Goal: Task Accomplishment & Management: Complete application form

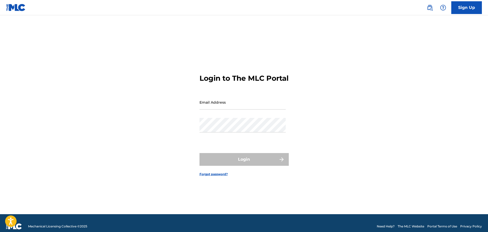
type input "[EMAIL_ADDRESS][DOMAIN_NAME]"
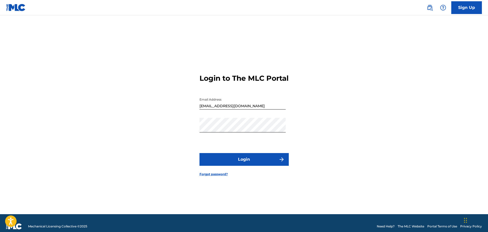
click at [242, 161] on button "Login" at bounding box center [243, 159] width 89 height 13
click at [229, 164] on button "Login" at bounding box center [243, 159] width 89 height 13
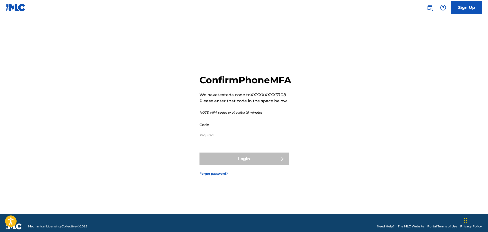
click at [236, 132] on input "Code" at bounding box center [242, 125] width 86 height 15
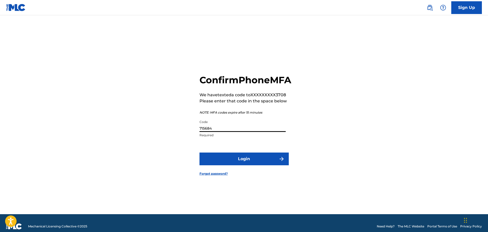
type input "715684"
click at [250, 164] on button "Login" at bounding box center [243, 159] width 89 height 13
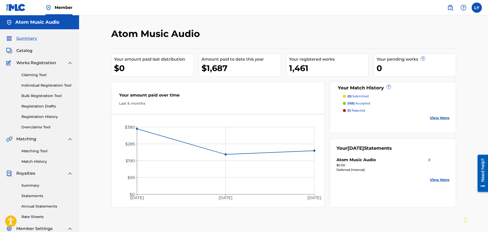
click at [40, 87] on link "Individual Registration Tool" at bounding box center [47, 85] width 52 height 5
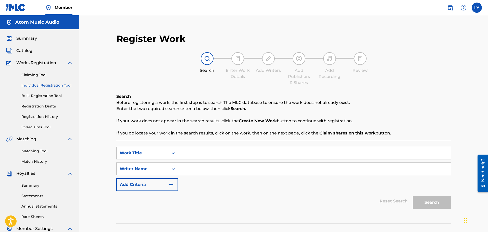
click at [41, 128] on link "Overclaims Tool" at bounding box center [47, 127] width 52 height 5
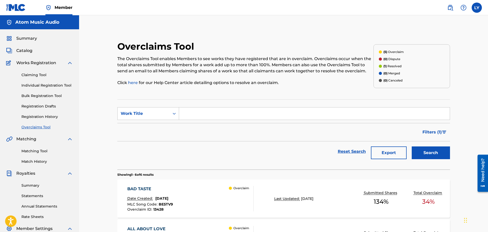
click at [47, 85] on link "Individual Registration Tool" at bounding box center [47, 85] width 52 height 5
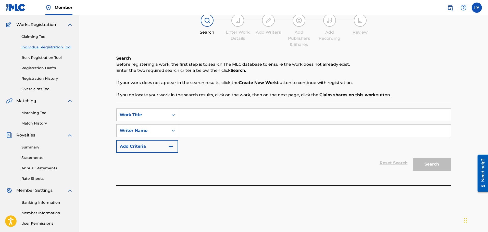
scroll to position [33, 0]
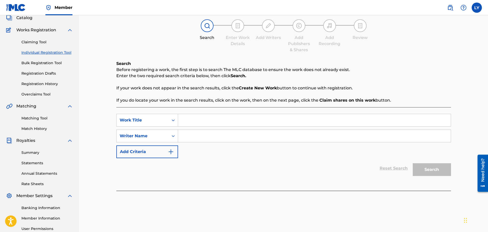
click at [46, 85] on link "Registration History" at bounding box center [47, 83] width 52 height 5
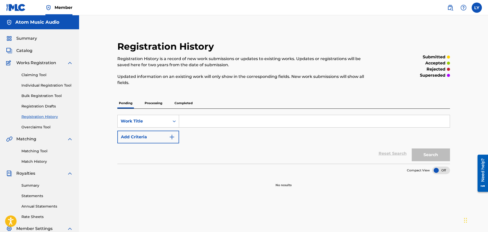
click at [153, 102] on p "Processing" at bounding box center [153, 103] width 21 height 11
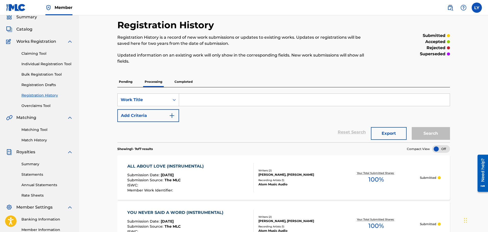
scroll to position [18, 0]
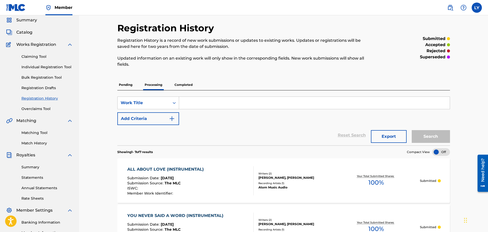
click at [184, 86] on p "Completed" at bounding box center [183, 85] width 21 height 11
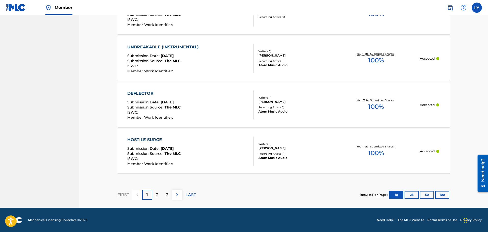
scroll to position [487, 0]
click at [414, 197] on button "25" at bounding box center [412, 195] width 14 height 8
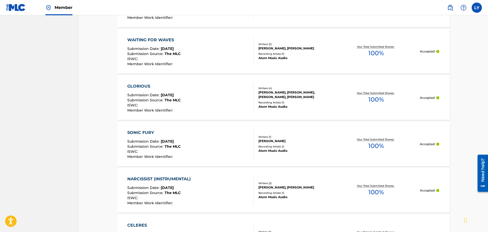
scroll to position [1150, 0]
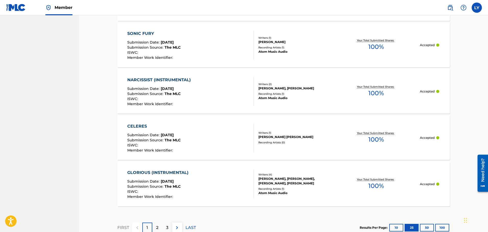
click at [426, 230] on button "50" at bounding box center [427, 228] width 14 height 8
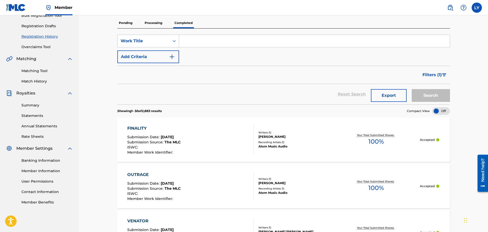
scroll to position [79, 0]
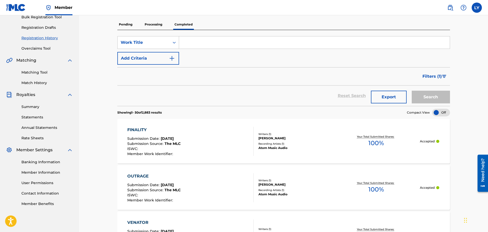
click at [444, 77] on img "Search Form" at bounding box center [444, 76] width 4 height 3
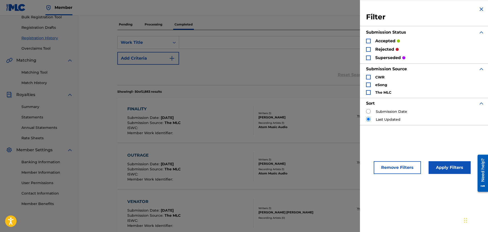
click at [368, 57] on div "Search Form" at bounding box center [368, 58] width 5 height 5
click at [447, 166] on button "Apply Filters" at bounding box center [450, 167] width 42 height 13
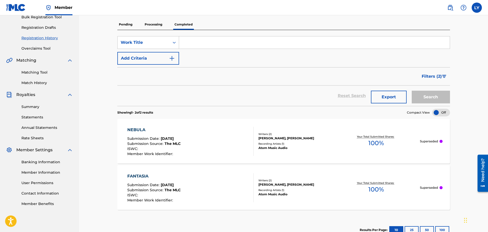
click at [438, 143] on p "Superseded" at bounding box center [429, 141] width 18 height 5
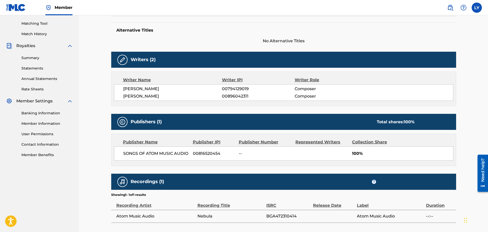
scroll to position [138, 0]
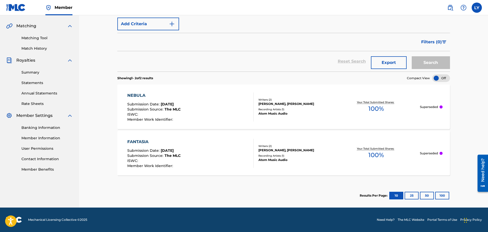
scroll to position [79, 0]
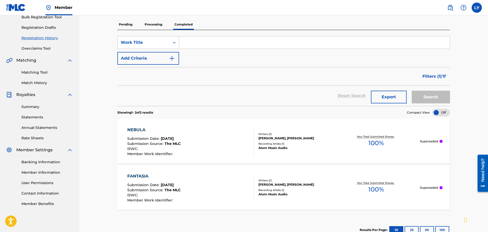
click at [441, 76] on span "Filters ( 1 )" at bounding box center [431, 76] width 19 height 6
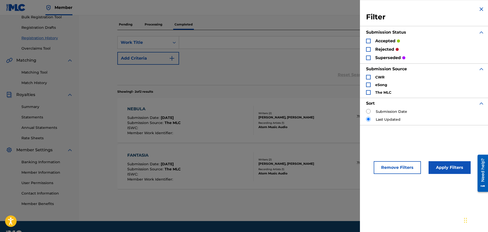
click at [272, 191] on div "Showing 1 - 2 of 2 results Compact View NEBULA Submission Date : May 04, 2024 S…" at bounding box center [283, 153] width 333 height 136
click at [480, 9] on img "Search Form" at bounding box center [481, 9] width 6 height 6
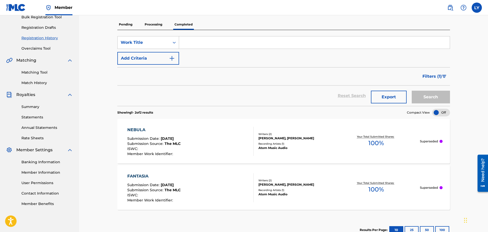
click at [442, 76] on button "Filters ( 1 )" at bounding box center [434, 76] width 31 height 13
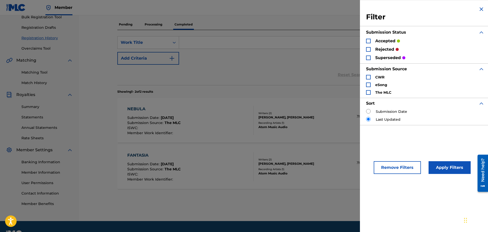
click at [370, 48] on div "Search Form" at bounding box center [368, 49] width 5 height 5
click at [443, 166] on button "Apply Filters" at bounding box center [450, 167] width 42 height 13
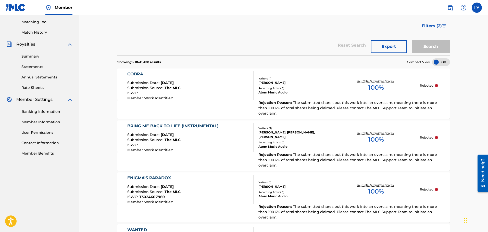
scroll to position [130, 0]
click at [183, 92] on div "COBRA Submission Date : Jan 14, 2025 Submission Source : The MLC ISWC : Member …" at bounding box center [190, 85] width 127 height 29
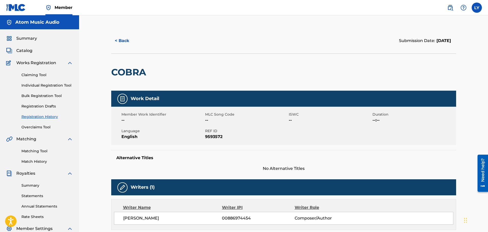
click at [126, 43] on button "< Back" at bounding box center [126, 40] width 31 height 13
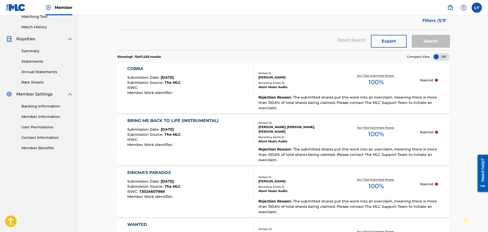
scroll to position [135, 0]
click at [308, 102] on span "The submitted shares put this work into an overclaim, meaning there is more tha…" at bounding box center [347, 102] width 179 height 15
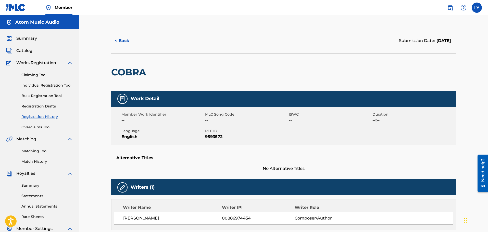
click at [117, 40] on button "< Back" at bounding box center [126, 40] width 31 height 13
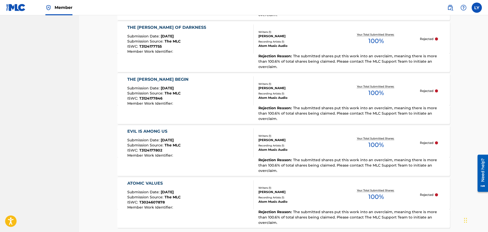
scroll to position [490, 0]
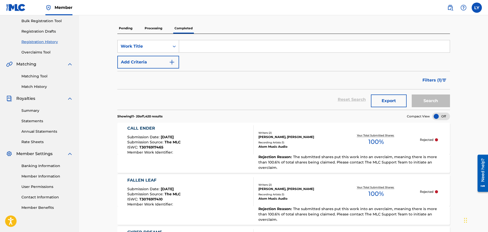
scroll to position [0, 0]
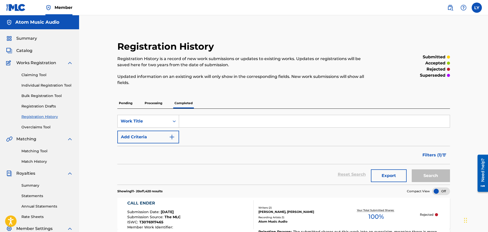
drag, startPoint x: 192, startPoint y: 121, endPoint x: 212, endPoint y: 121, distance: 19.9
click at [192, 121] on input "Search Form" at bounding box center [314, 121] width 271 height 12
paste input "Sexy Strut"
type input "Sexy Strut"
click at [412, 170] on button "Search" at bounding box center [431, 176] width 38 height 13
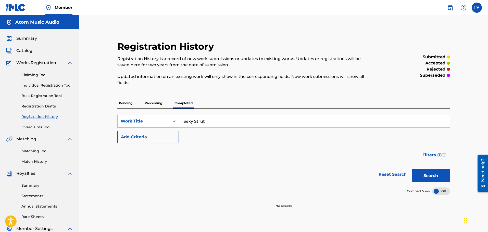
drag, startPoint x: 209, startPoint y: 120, endPoint x: 172, endPoint y: 119, distance: 36.5
click at [172, 119] on div "SearchWithCriteriab9db3b83-c811-469d-b2b9-14b1ff97ad5e Work Title Sexy Strut" at bounding box center [283, 121] width 333 height 13
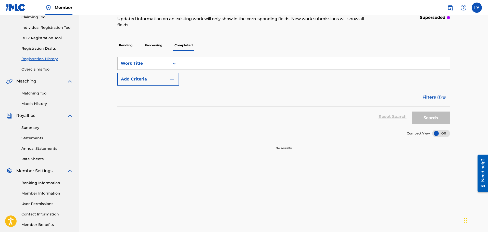
scroll to position [33, 0]
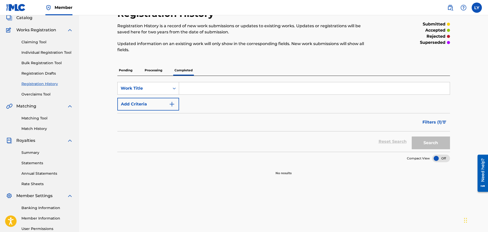
paste input "Fun Blues"
click at [412, 137] on button "Search" at bounding box center [431, 143] width 38 height 13
click at [437, 122] on span "Filters ( 1 )" at bounding box center [431, 122] width 19 height 6
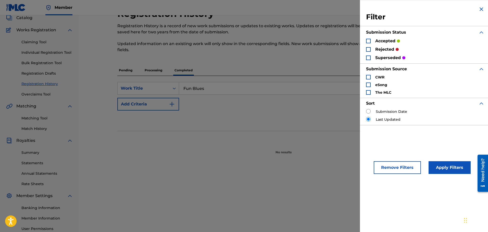
click at [194, 159] on div "Registration History Registration History is a record of new work submissions o…" at bounding box center [283, 127] width 357 height 264
click at [270, 146] on section "No results" at bounding box center [283, 148] width 333 height 13
click at [259, 162] on div "Registration History Registration History is a record of new work submissions o…" at bounding box center [283, 127] width 357 height 264
click at [201, 86] on input "Fun Blues" at bounding box center [314, 88] width 271 height 12
click at [443, 167] on button "Apply Filters" at bounding box center [450, 167] width 42 height 13
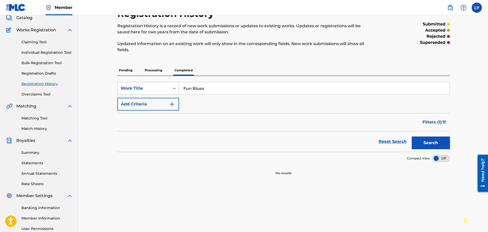
drag, startPoint x: 211, startPoint y: 91, endPoint x: 161, endPoint y: 85, distance: 49.8
click at [161, 85] on div "SearchWithCriteriab9db3b83-c811-469d-b2b9-14b1ff97ad5e Work Title Fun Blues" at bounding box center [283, 88] width 333 height 13
type input "bad"
click at [412, 137] on button "Search" at bounding box center [431, 143] width 38 height 13
drag, startPoint x: 194, startPoint y: 86, endPoint x: 158, endPoint y: 81, distance: 36.3
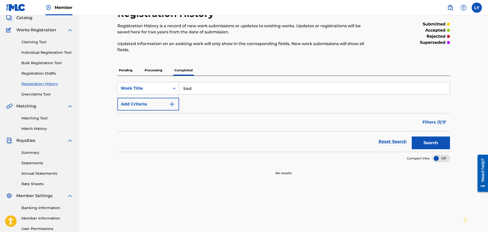
click at [158, 81] on div "SearchWithCriteriab9db3b83-c811-469d-b2b9-14b1ff97ad5e Work Title bad Add Crite…" at bounding box center [283, 114] width 333 height 76
click at [156, 69] on p "Processing" at bounding box center [153, 70] width 21 height 11
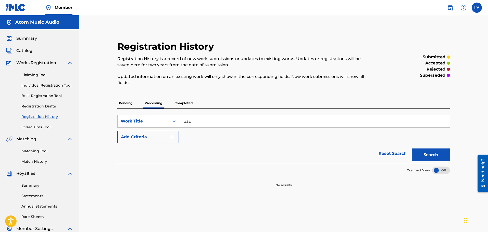
click at [185, 104] on p "Completed" at bounding box center [183, 103] width 21 height 11
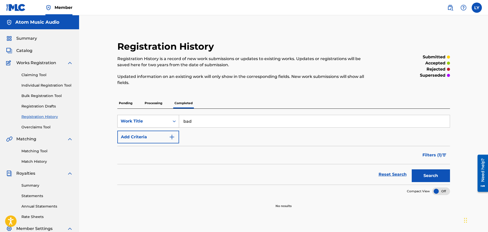
drag, startPoint x: 193, startPoint y: 119, endPoint x: 165, endPoint y: 119, distance: 28.3
click at [165, 119] on div "SearchWithCriteriab9db3b83-c811-469d-b2b9-14b1ff97ad5e Work Title bad" at bounding box center [283, 121] width 333 height 13
type input "i"
click at [412, 170] on button "Search" at bounding box center [431, 176] width 38 height 13
click at [430, 155] on span "Filters ( 1 )" at bounding box center [431, 155] width 19 height 6
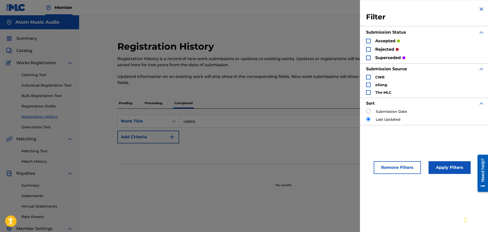
click at [370, 51] on div "Search Form" at bounding box center [368, 49] width 5 height 5
click at [440, 168] on button "Apply Filters" at bounding box center [450, 167] width 42 height 13
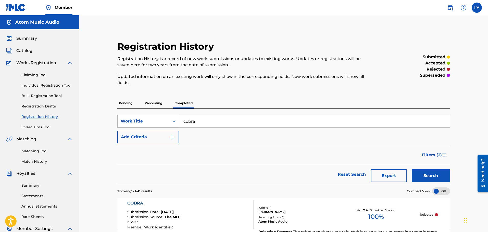
drag, startPoint x: 164, startPoint y: 119, endPoint x: 157, endPoint y: 116, distance: 7.1
click at [157, 117] on div "SearchWithCriteriab9db3b83-c811-469d-b2b9-14b1ff97ad5e Work Title cobra" at bounding box center [283, 121] width 333 height 13
paste input "Fun Blues"
click at [434, 173] on button "Search" at bounding box center [431, 176] width 38 height 13
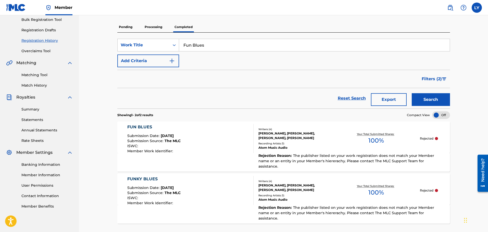
scroll to position [77, 0]
drag, startPoint x: 216, startPoint y: 46, endPoint x: 139, endPoint y: 34, distance: 77.6
click at [139, 34] on div "SearchWithCriteriab9db3b83-c811-469d-b2b9-14b1ff97ad5e Work Title Fun Blues Add…" at bounding box center [283, 70] width 333 height 76
paste input "Behind the Walls of Death"
type input "Behind the Walls of Death"
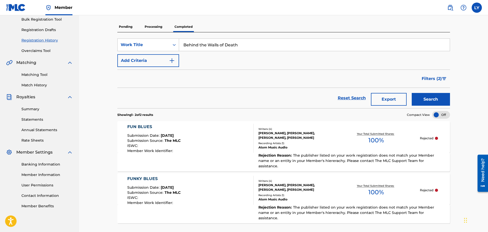
click at [412, 93] on button "Search" at bounding box center [431, 99] width 38 height 13
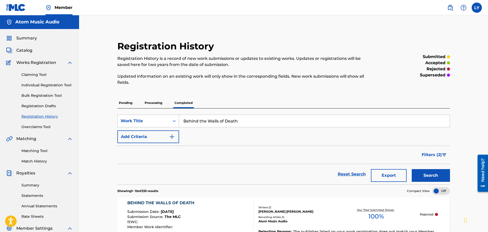
scroll to position [0, 0]
click at [44, 96] on link "Bulk Registration Tool" at bounding box center [47, 95] width 52 height 5
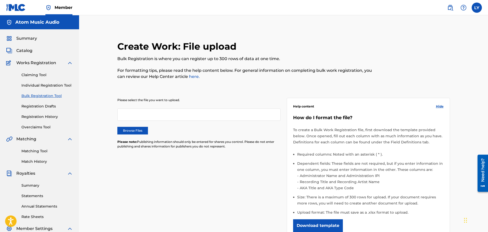
click at [130, 130] on label "Browse Files" at bounding box center [132, 131] width 31 height 8
click at [0, 0] on input "Browse Files" at bounding box center [0, 0] width 0 height 0
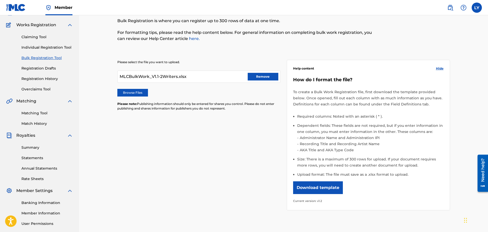
scroll to position [92, 0]
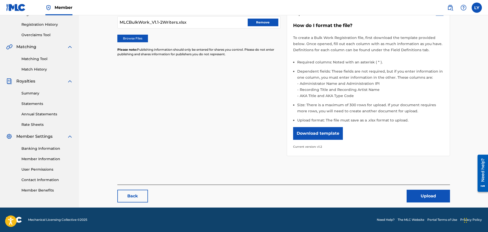
click at [437, 196] on button "Upload" at bounding box center [428, 196] width 43 height 13
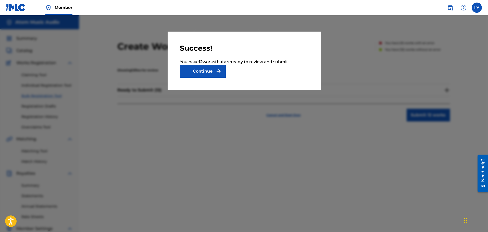
click at [210, 76] on button "Continue" at bounding box center [203, 71] width 46 height 13
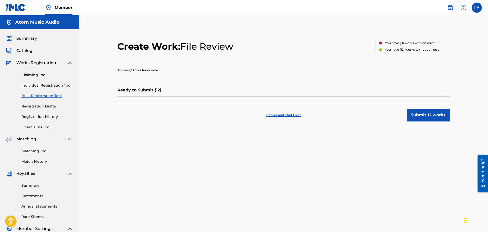
click at [417, 110] on button "Submit 12 works" at bounding box center [428, 115] width 43 height 13
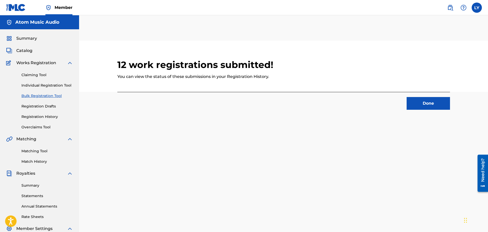
click at [422, 103] on button "Done" at bounding box center [428, 103] width 43 height 13
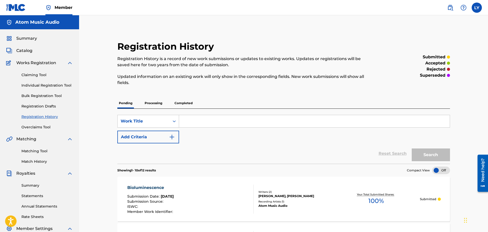
click at [41, 95] on link "Bulk Registration Tool" at bounding box center [47, 95] width 52 height 5
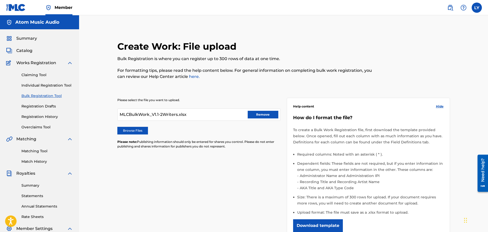
click at [130, 131] on label "Browse Files" at bounding box center [132, 131] width 31 height 8
click at [0, 0] on input "Browse Files" at bounding box center [0, 0] width 0 height 0
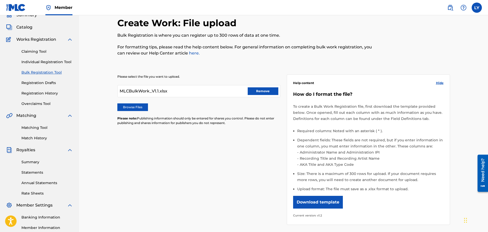
scroll to position [92, 0]
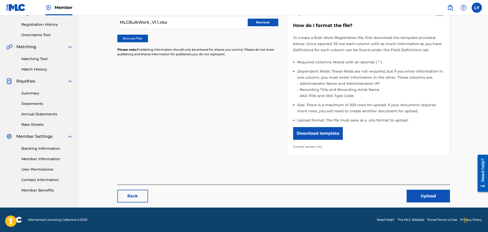
click at [423, 196] on button "Upload" at bounding box center [428, 196] width 43 height 13
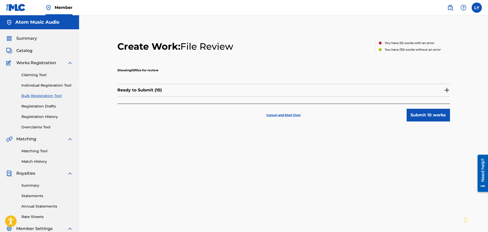
click at [415, 114] on button "Submit 10 works" at bounding box center [428, 115] width 43 height 13
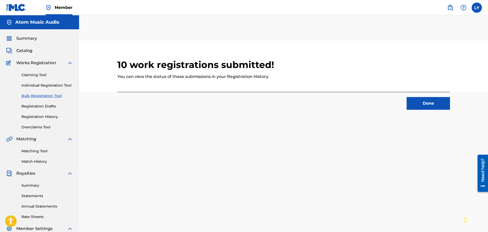
click at [412, 101] on button "Done" at bounding box center [428, 103] width 43 height 13
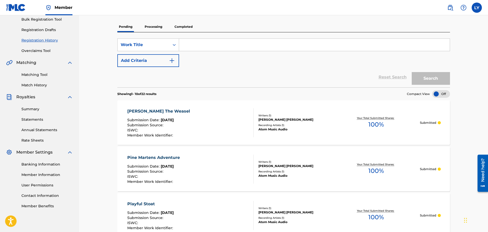
scroll to position [26, 0]
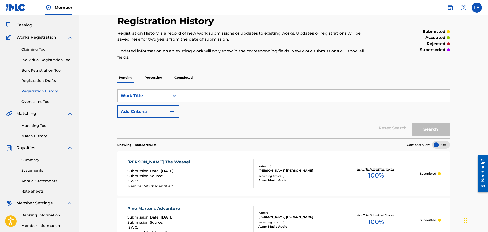
click at [39, 70] on link "Bulk Registration Tool" at bounding box center [47, 70] width 52 height 5
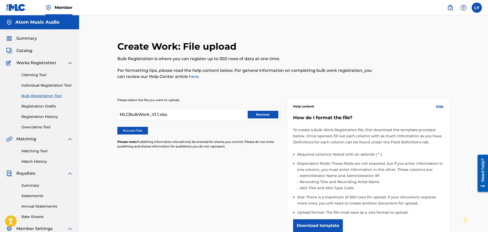
click at [123, 128] on label "Browse Files" at bounding box center [132, 131] width 31 height 8
click at [0, 0] on input "Browse Files" at bounding box center [0, 0] width 0 height 0
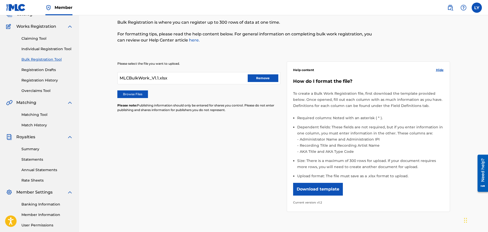
scroll to position [92, 0]
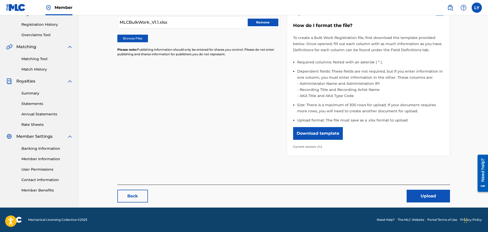
click at [423, 195] on button "Upload" at bounding box center [428, 196] width 43 height 13
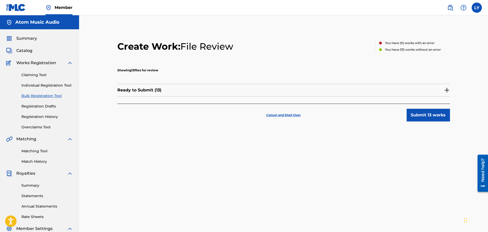
click at [425, 114] on button "Submit 13 works" at bounding box center [428, 115] width 43 height 13
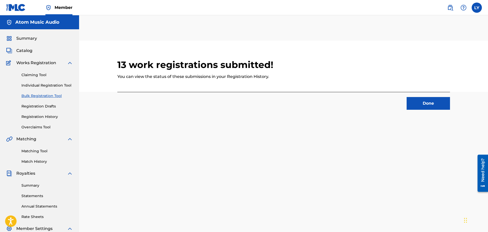
click at [425, 104] on button "Done" at bounding box center [428, 103] width 43 height 13
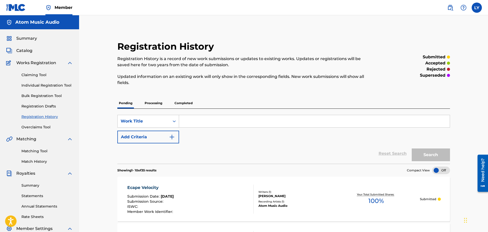
click at [38, 94] on link "Bulk Registration Tool" at bounding box center [47, 95] width 52 height 5
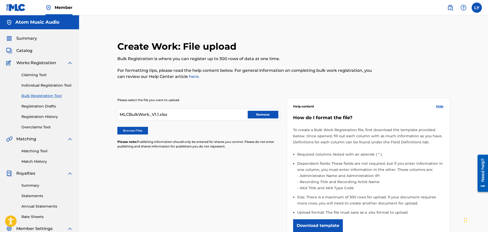
click at [132, 130] on label "Browse Files" at bounding box center [132, 131] width 31 height 8
click at [0, 0] on input "Browse Files" at bounding box center [0, 0] width 0 height 0
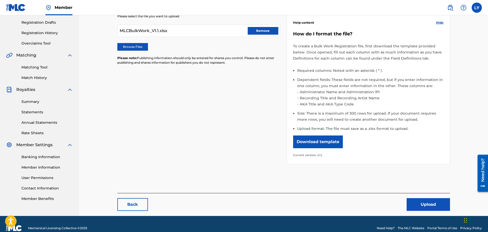
scroll to position [92, 0]
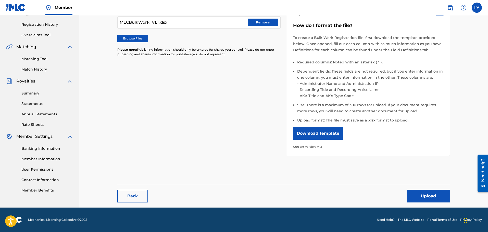
click at [424, 197] on button "Upload" at bounding box center [428, 196] width 43 height 13
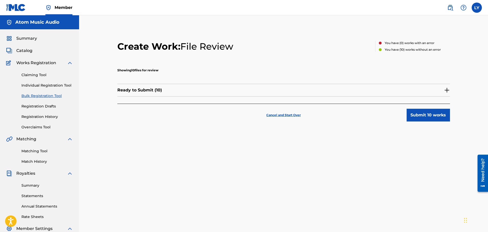
click at [426, 115] on button "Submit 10 works" at bounding box center [428, 115] width 43 height 13
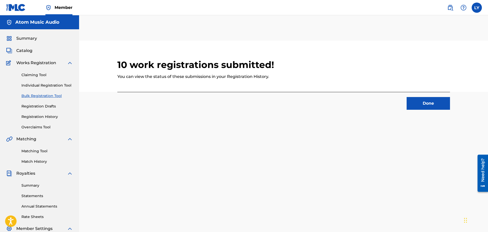
click at [423, 105] on button "Done" at bounding box center [428, 103] width 43 height 13
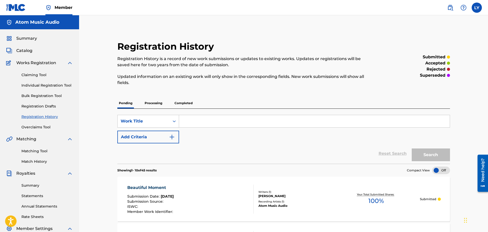
click at [34, 97] on link "Bulk Registration Tool" at bounding box center [47, 95] width 52 height 5
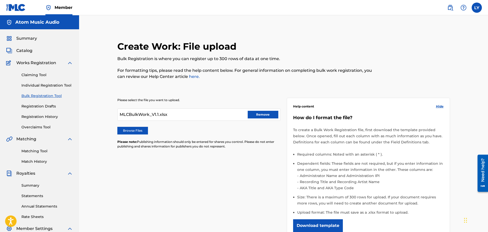
click at [129, 127] on label "Browse Files" at bounding box center [132, 131] width 31 height 8
click at [0, 0] on input "Browse Files" at bounding box center [0, 0] width 0 height 0
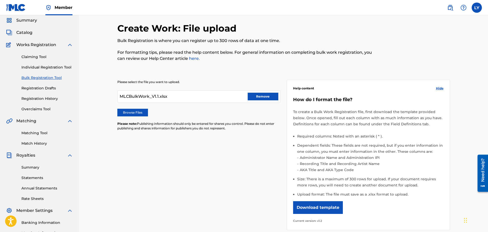
scroll to position [92, 0]
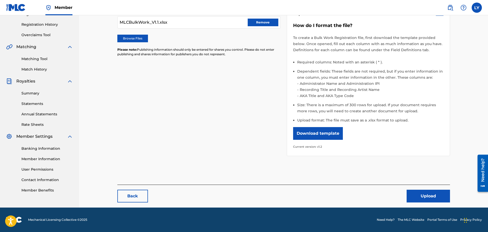
click at [426, 198] on button "Upload" at bounding box center [428, 196] width 43 height 13
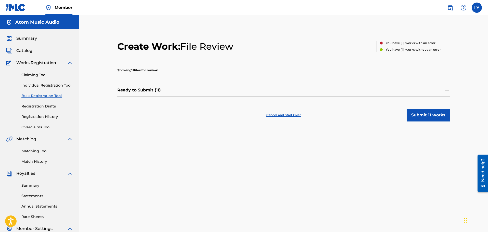
click at [422, 117] on button "Submit 11 works" at bounding box center [428, 115] width 43 height 13
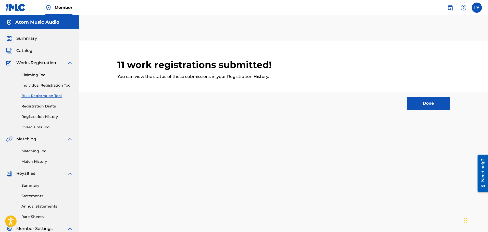
click at [420, 104] on button "Done" at bounding box center [428, 103] width 43 height 13
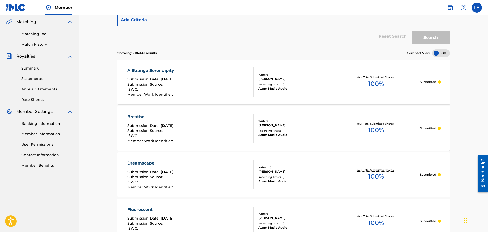
scroll to position [32, 0]
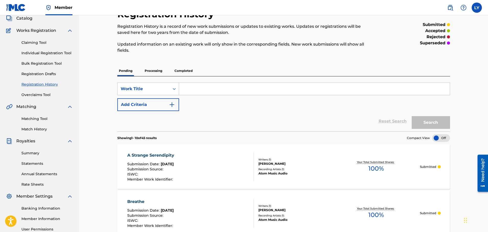
click at [34, 61] on link "Bulk Registration Tool" at bounding box center [47, 63] width 52 height 5
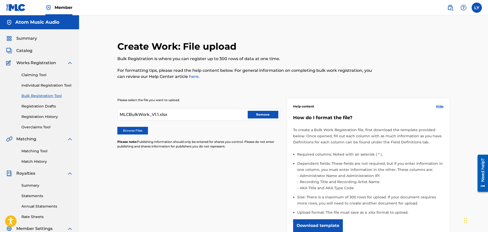
click at [138, 130] on label "Browse Files" at bounding box center [132, 131] width 31 height 8
click at [0, 0] on input "Browse Files" at bounding box center [0, 0] width 0 height 0
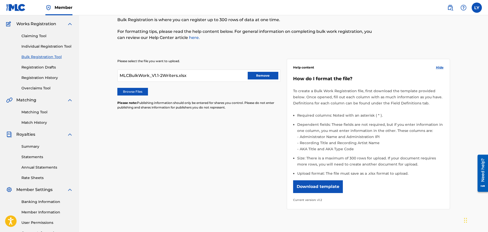
scroll to position [92, 0]
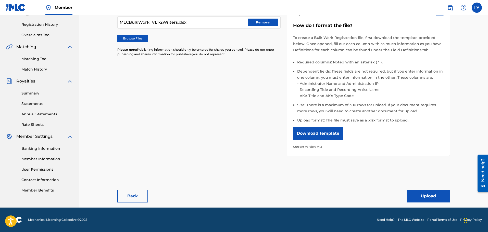
click at [440, 194] on button "Upload" at bounding box center [428, 196] width 43 height 13
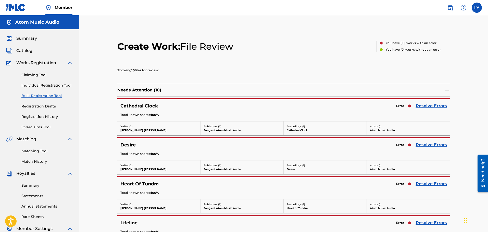
click at [426, 106] on link "Resolve Errors" at bounding box center [431, 106] width 31 height 6
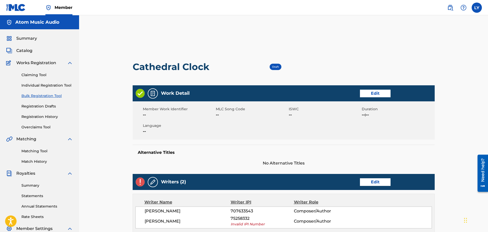
drag, startPoint x: 145, startPoint y: 219, endPoint x: 183, endPoint y: 221, distance: 37.6
click at [183, 221] on span "Jaraslav Vyhnicka" at bounding box center [188, 222] width 86 height 6
copy span "Jaraslav Vyhnicka"
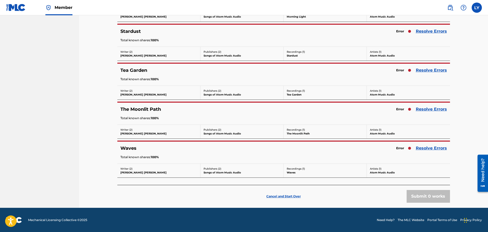
scroll to position [309, 0]
click at [285, 195] on p "Cancel and Start Over" at bounding box center [283, 196] width 34 height 5
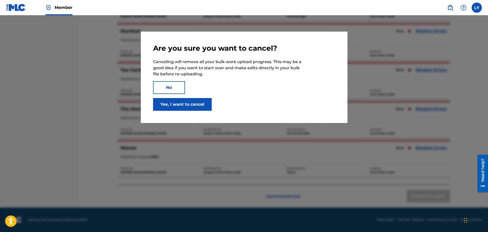
click at [170, 106] on button "Yes, I want to cancel" at bounding box center [182, 104] width 59 height 13
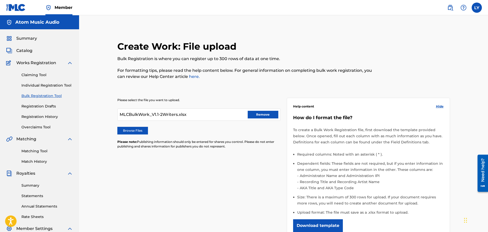
click at [143, 130] on label "Browse Files" at bounding box center [132, 131] width 31 height 8
click at [0, 0] on input "Browse Files" at bounding box center [0, 0] width 0 height 0
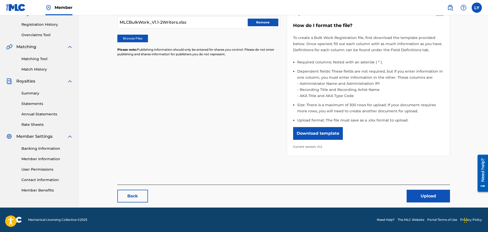
click at [416, 196] on button "Upload" at bounding box center [428, 196] width 43 height 13
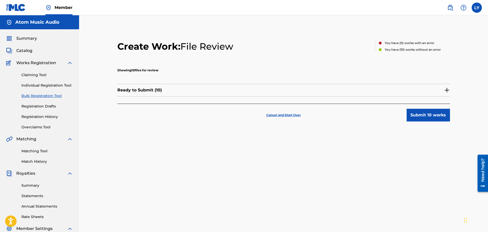
click at [422, 116] on button "Submit 10 works" at bounding box center [428, 115] width 43 height 13
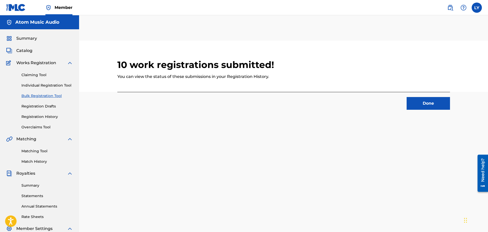
click at [415, 104] on button "Done" at bounding box center [428, 103] width 43 height 13
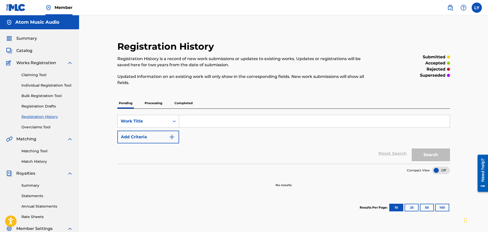
click at [150, 104] on p "Processing" at bounding box center [153, 103] width 21 height 11
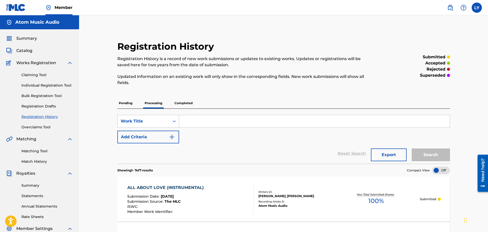
click at [126, 104] on p "Pending" at bounding box center [125, 103] width 17 height 11
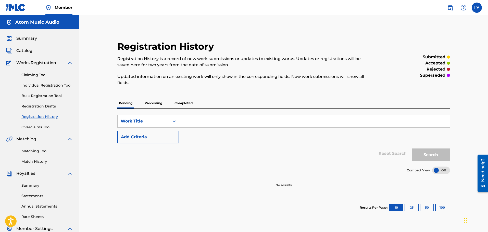
click at [29, 75] on link "Claiming Tool" at bounding box center [47, 74] width 52 height 5
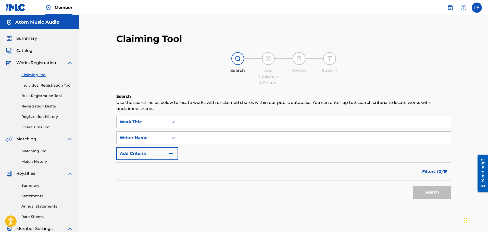
click at [40, 116] on link "Registration History" at bounding box center [47, 116] width 52 height 5
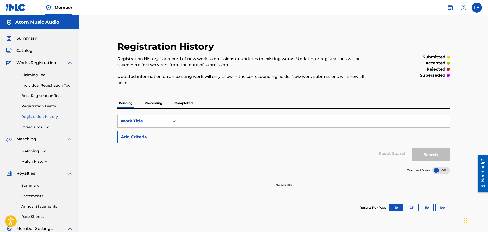
click at [183, 102] on p "Completed" at bounding box center [183, 103] width 21 height 11
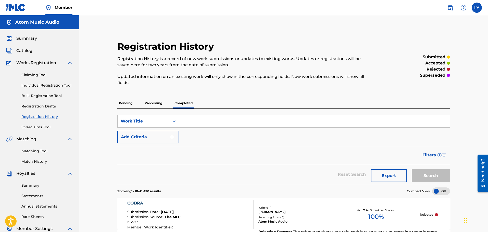
click at [160, 103] on p "Processing" at bounding box center [153, 103] width 21 height 11
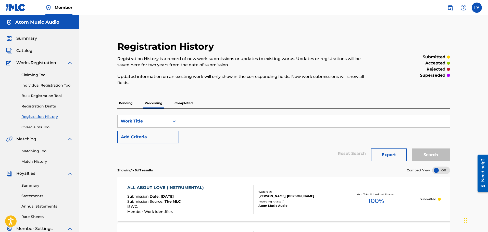
click at [132, 103] on p "Pending" at bounding box center [125, 103] width 17 height 11
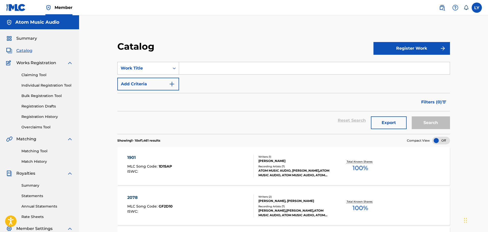
click at [190, 70] on input "Search Form" at bounding box center [314, 68] width 271 height 12
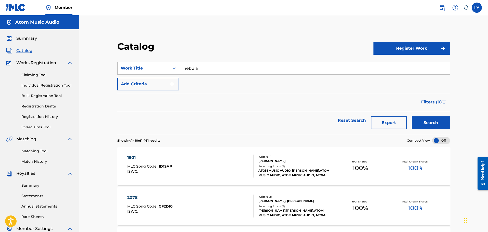
click at [431, 119] on button "Search" at bounding box center [431, 123] width 38 height 13
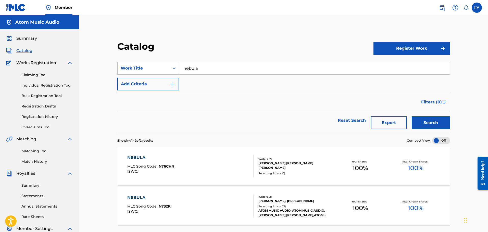
drag, startPoint x: 205, startPoint y: 65, endPoint x: 157, endPoint y: 61, distance: 47.9
click at [158, 61] on section "SearchWithCriteriaeec2c921-ae7d-4552-bee8-2cc41b1476fd Work Title nebula Add Cr…" at bounding box center [283, 95] width 333 height 78
type input "fantasia"
click at [420, 126] on button "Search" at bounding box center [431, 123] width 38 height 13
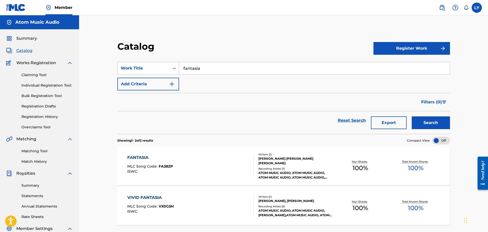
click at [184, 163] on div "FANTASIA MLC Song Code : FA38ZP ISWC :" at bounding box center [190, 166] width 127 height 23
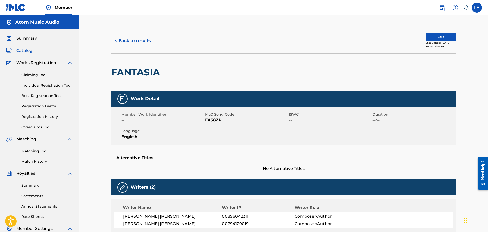
click at [124, 39] on button "< Back to results" at bounding box center [132, 40] width 43 height 13
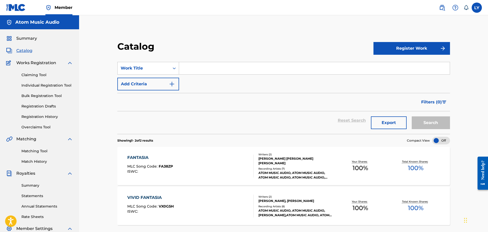
click at [440, 103] on span "Filters ( 0 )" at bounding box center [431, 102] width 21 height 6
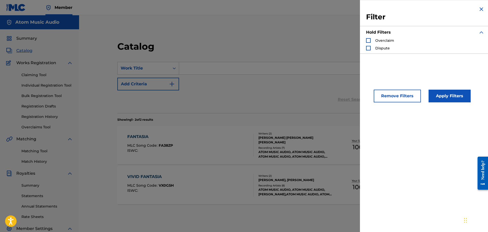
click at [368, 47] on div "Search Form" at bounding box center [368, 48] width 5 height 5
click at [442, 94] on button "Apply Filters" at bounding box center [450, 96] width 42 height 13
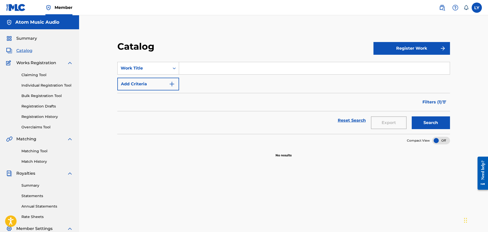
click at [425, 103] on span "Filters ( 1 )" at bounding box center [431, 102] width 19 height 6
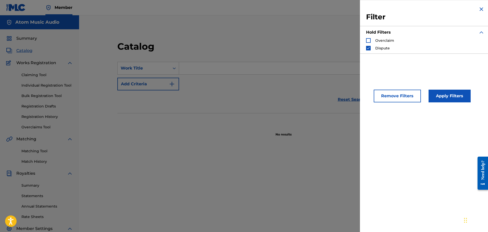
click at [377, 48] on span "Dispute" at bounding box center [382, 48] width 15 height 5
click at [376, 48] on span "Dispute" at bounding box center [382, 48] width 15 height 5
click at [368, 48] on img "Search Form" at bounding box center [369, 48] width 4 height 4
click at [440, 96] on button "Apply Filters" at bounding box center [450, 96] width 42 height 13
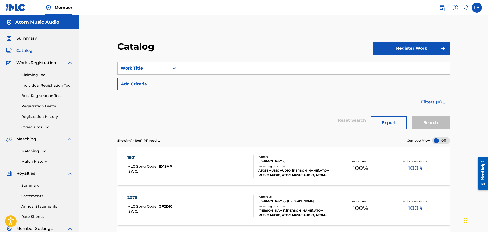
click at [210, 64] on input "Search Form" at bounding box center [314, 68] width 271 height 12
paste input "Behind the Walls of Death"
click at [412, 117] on button "Search" at bounding box center [431, 123] width 38 height 13
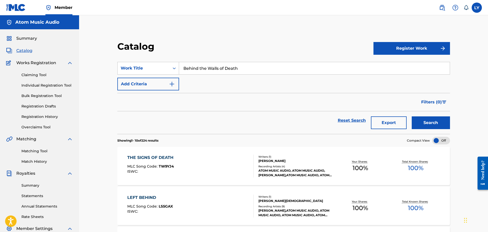
drag, startPoint x: 250, startPoint y: 70, endPoint x: 149, endPoint y: 57, distance: 101.1
click at [149, 57] on section "SearchWithCriteriaeec2c921-ae7d-4552-bee8-2cc41b1476fd Work Title Behind the Wa…" at bounding box center [283, 95] width 333 height 78
paste input "Creeping Ectoplasm"
click at [412, 117] on button "Search" at bounding box center [431, 123] width 38 height 13
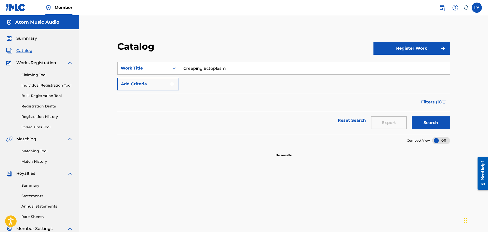
drag, startPoint x: 212, startPoint y: 65, endPoint x: 127, endPoint y: 50, distance: 85.7
click at [125, 50] on div "Catalog Register Work SearchWithCriteriaeec2c921-ae7d-4552-bee8-2cc41b1476fd Wo…" at bounding box center [283, 99] width 345 height 117
paste input "Sexy Strut"
type input "Sexy Strut"
click at [412, 117] on button "Search" at bounding box center [431, 123] width 38 height 13
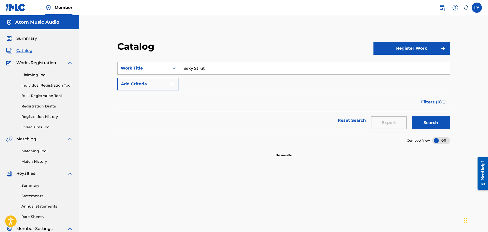
click at [28, 49] on span "Catalog" at bounding box center [24, 51] width 16 height 6
click at [31, 36] on span "Summary" at bounding box center [26, 38] width 21 height 6
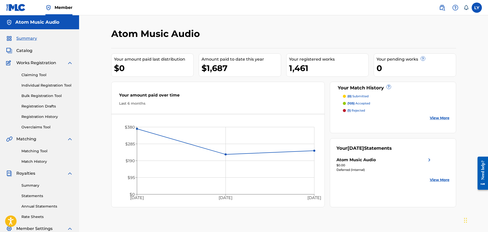
click at [22, 49] on span "Catalog" at bounding box center [24, 51] width 16 height 6
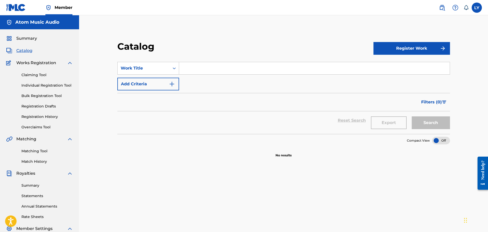
click at [199, 69] on input "Search Form" at bounding box center [314, 68] width 271 height 12
paste input "Sexy Strut"
click at [412, 117] on button "Search" at bounding box center [431, 123] width 38 height 13
drag, startPoint x: 215, startPoint y: 70, endPoint x: 145, endPoint y: 61, distance: 70.8
click at [145, 61] on section "SearchWithCriteriaeec2c921-ae7d-4552-bee8-2cc41b1476fd Work Title Sexy Strut Ad…" at bounding box center [283, 95] width 333 height 78
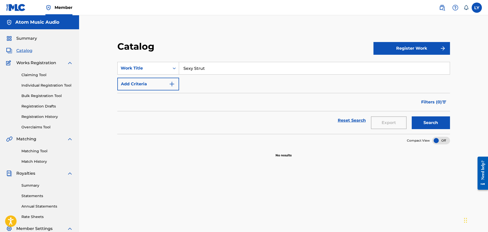
paste input "Fun Blues"
click at [412, 117] on button "Search" at bounding box center [431, 123] width 38 height 13
drag, startPoint x: 214, startPoint y: 65, endPoint x: 158, endPoint y: 57, distance: 56.5
click at [158, 57] on section "SearchWithCriteriaeec2c921-ae7d-4552-bee8-2cc41b1476fd Work Title Fun Blues Add…" at bounding box center [283, 95] width 333 height 78
paste input "Seagull"
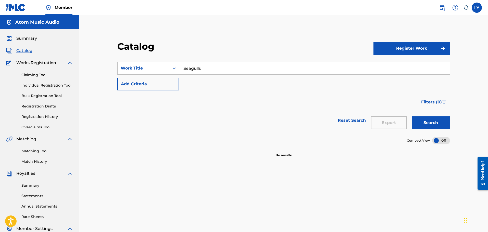
type input "Seagulls"
click at [412, 117] on button "Search" at bounding box center [431, 123] width 38 height 13
click at [19, 39] on span "Summary" at bounding box center [26, 38] width 21 height 6
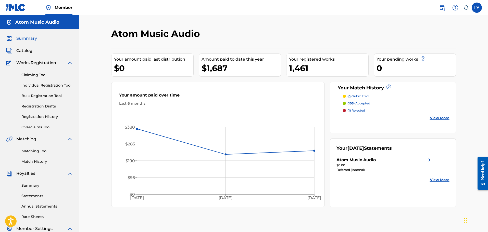
click at [29, 51] on span "Catalog" at bounding box center [24, 51] width 16 height 6
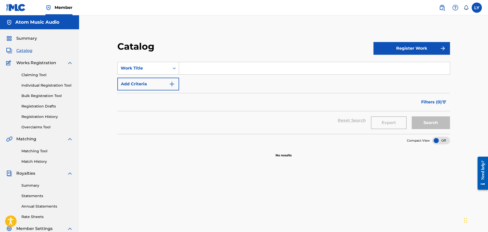
click at [29, 39] on span "Summary" at bounding box center [26, 38] width 21 height 6
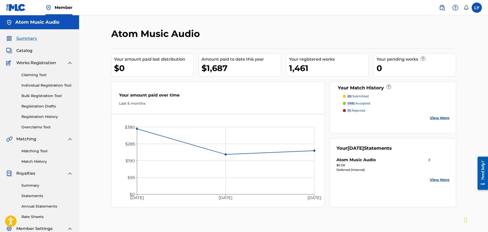
click at [23, 51] on span "Catalog" at bounding box center [24, 51] width 16 height 6
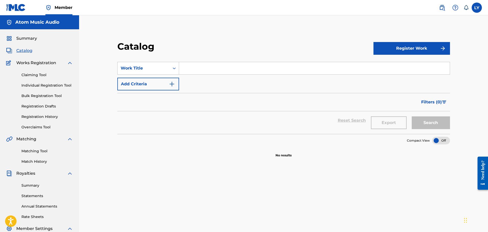
click at [186, 67] on input "Search Form" at bounding box center [314, 68] width 271 height 12
paste input "Instant Activation"
type input "instant activation"
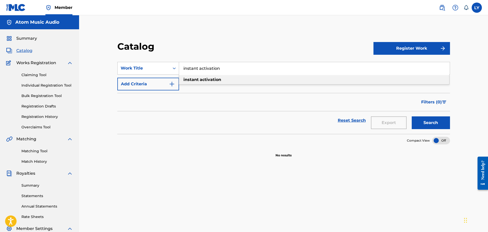
click at [35, 96] on link "Bulk Registration Tool" at bounding box center [47, 95] width 52 height 5
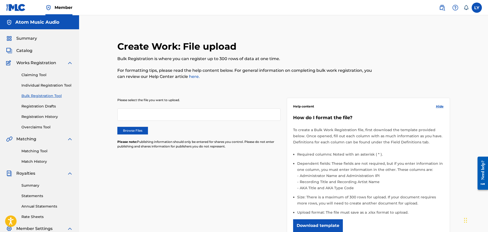
click at [130, 130] on label "Browse Files" at bounding box center [132, 131] width 31 height 8
click at [0, 0] on input "Browse Files" at bounding box center [0, 0] width 0 height 0
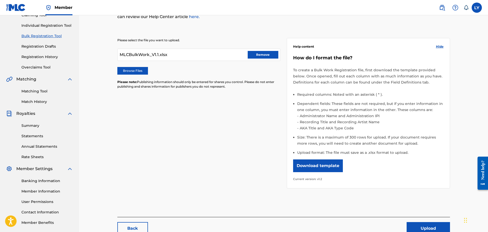
scroll to position [92, 0]
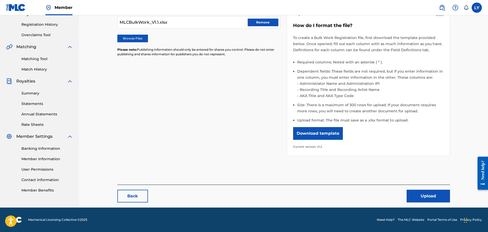
click at [430, 198] on button "Upload" at bounding box center [428, 196] width 43 height 13
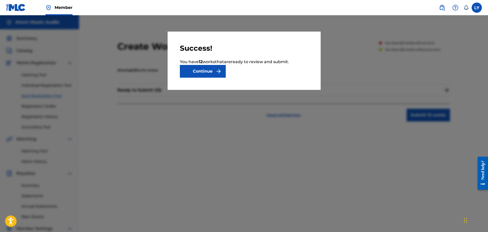
click at [204, 74] on button "Continue" at bounding box center [203, 71] width 46 height 13
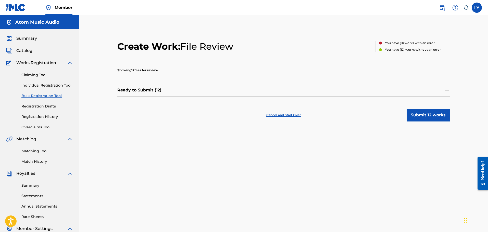
click at [419, 118] on button "Submit 12 works" at bounding box center [428, 115] width 43 height 13
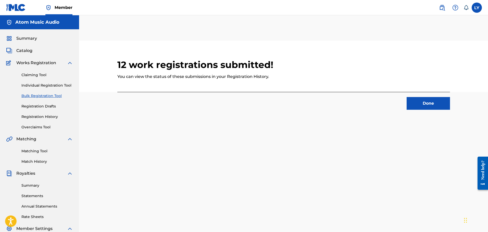
click at [424, 105] on button "Done" at bounding box center [428, 103] width 43 height 13
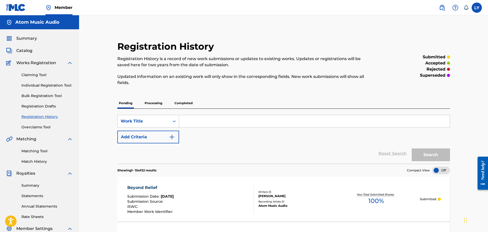
click at [190, 119] on input "Search Form" at bounding box center [314, 121] width 271 height 12
type input "exoplanet"
click at [412, 149] on button "Search" at bounding box center [431, 155] width 38 height 13
click at [29, 51] on span "Catalog" at bounding box center [24, 51] width 16 height 6
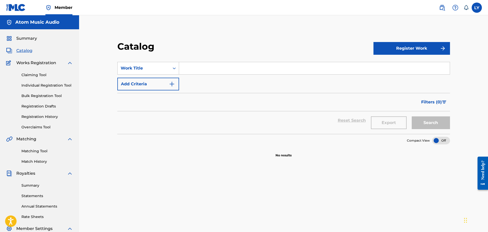
click at [191, 68] on input "Search Form" at bounding box center [314, 68] width 271 height 12
type input "exoplanet life"
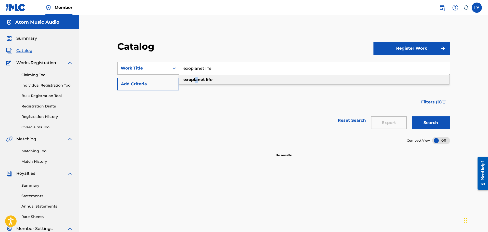
click at [195, 80] on strong "exoplanet" at bounding box center [193, 79] width 21 height 5
click at [435, 122] on button "Search" at bounding box center [431, 123] width 38 height 13
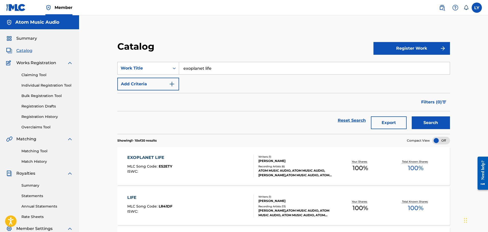
click at [41, 95] on link "Bulk Registration Tool" at bounding box center [47, 95] width 52 height 5
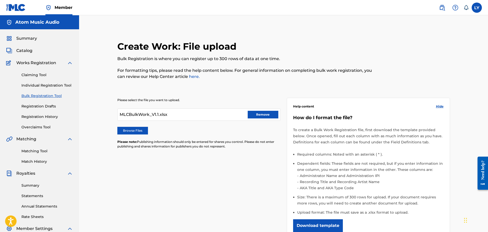
click at [124, 132] on label "Browse Files" at bounding box center [132, 131] width 31 height 8
click at [0, 0] on input "Browse Files" at bounding box center [0, 0] width 0 height 0
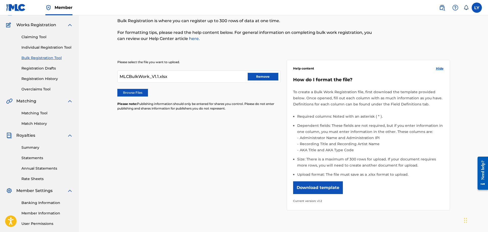
scroll to position [92, 0]
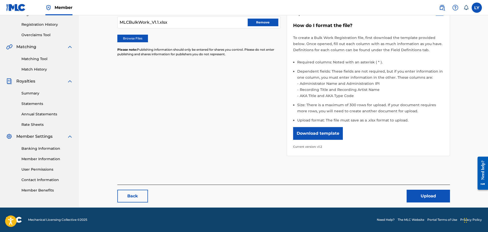
click at [422, 196] on button "Upload" at bounding box center [428, 196] width 43 height 13
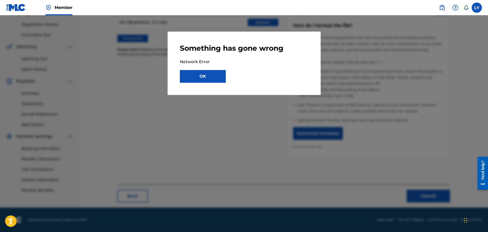
click at [204, 78] on button "OK" at bounding box center [203, 76] width 46 height 13
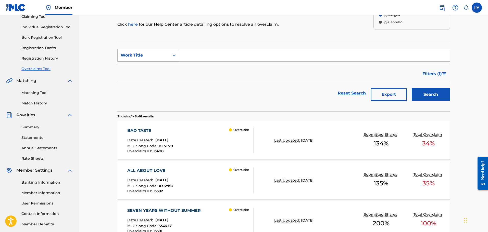
scroll to position [102, 0]
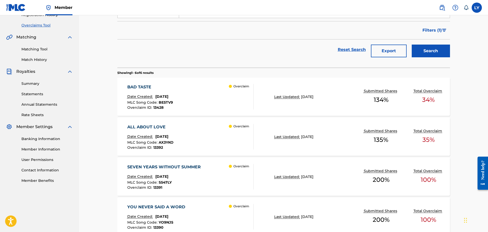
click at [206, 99] on div "BAD TASTE Date Created: [DATE] MLC Song Code : BE5TV9 Overclaim ID : 13428 Over…" at bounding box center [190, 97] width 127 height 26
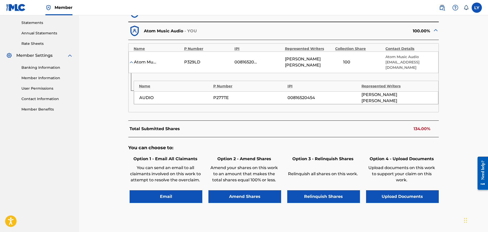
scroll to position [124, 0]
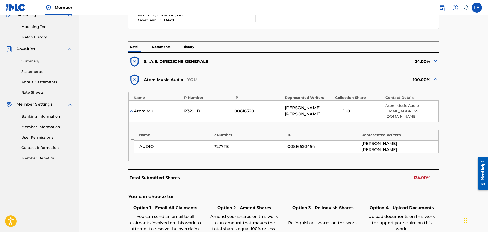
click at [159, 49] on p "Documents" at bounding box center [161, 47] width 22 height 11
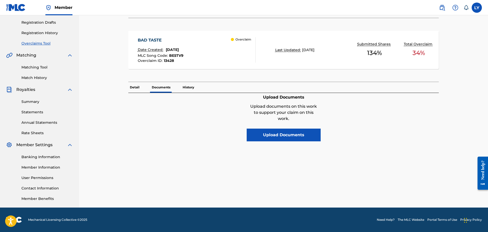
click at [190, 88] on p "History" at bounding box center [188, 87] width 15 height 11
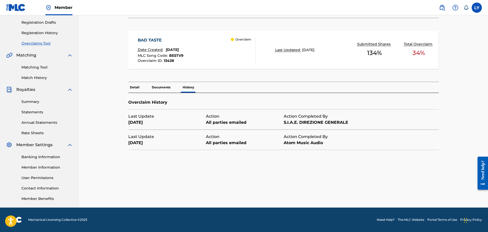
click at [134, 87] on p "Detail" at bounding box center [134, 87] width 13 height 11
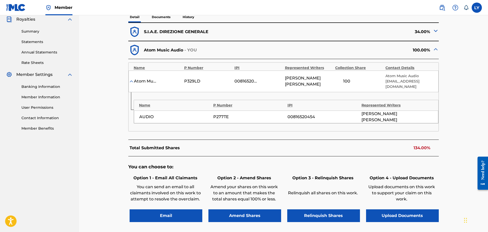
scroll to position [150, 0]
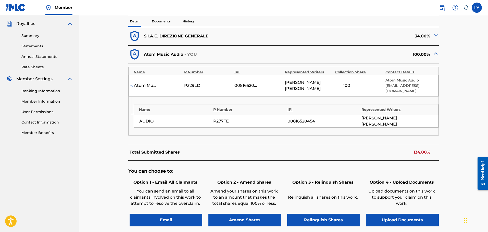
click at [398, 214] on button "Upload Documents" at bounding box center [402, 220] width 73 height 13
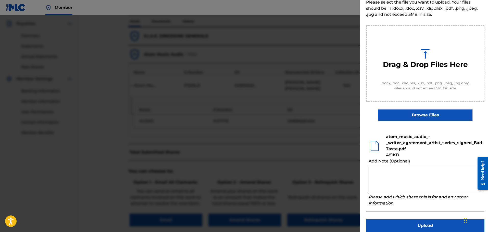
scroll to position [38, 0]
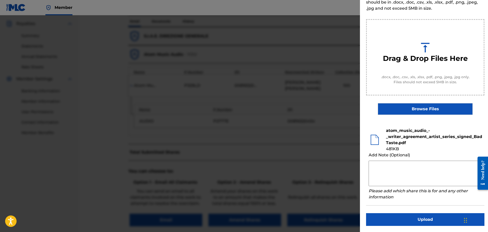
click at [393, 170] on textarea at bounding box center [425, 174] width 113 height 26
click at [385, 166] on textarea at bounding box center [425, 174] width 113 height 26
click at [380, 167] on textarea at bounding box center [425, 174] width 113 height 26
click at [379, 164] on textarea at bounding box center [425, 174] width 113 height 26
click at [374, 165] on textarea at bounding box center [425, 174] width 113 height 26
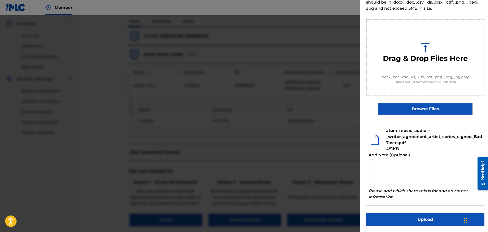
type textarea "w"
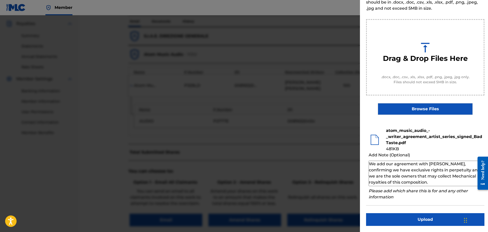
drag, startPoint x: 455, startPoint y: 183, endPoint x: 357, endPoint y: 160, distance: 100.8
click at [357, 160] on div "Upload Documentation Please select the file you want to upload. Your files shou…" at bounding box center [244, 123] width 488 height 217
type textarea "We add our agreement with Andrea Taglienti, confirming we have exclusive rights…"
click at [422, 216] on button "Upload" at bounding box center [425, 220] width 118 height 13
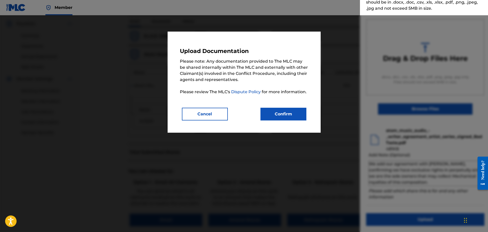
click at [284, 115] on button "Confirm" at bounding box center [283, 114] width 46 height 13
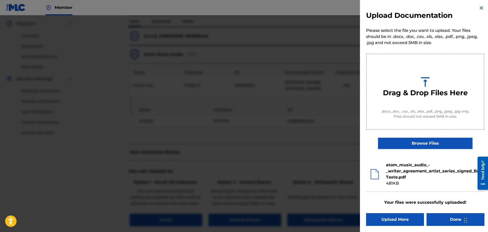
scroll to position [3, 0]
click at [448, 218] on button "Done" at bounding box center [456, 220] width 58 height 13
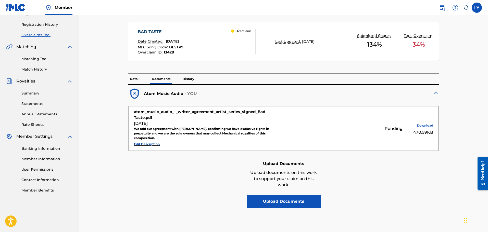
scroll to position [102, 0]
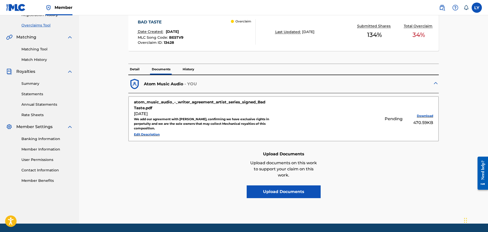
click at [190, 66] on p "History" at bounding box center [188, 69] width 15 height 11
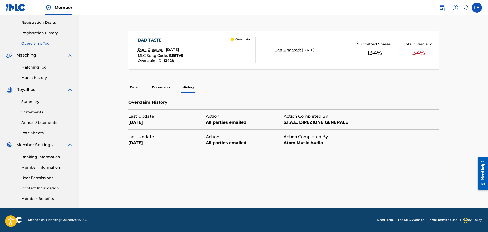
click at [158, 86] on p "Documents" at bounding box center [161, 87] width 22 height 11
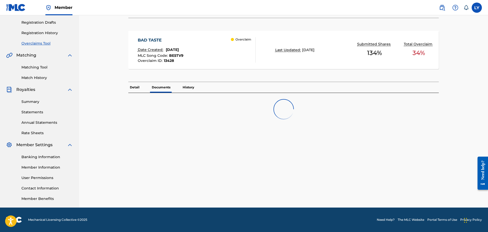
scroll to position [102, 0]
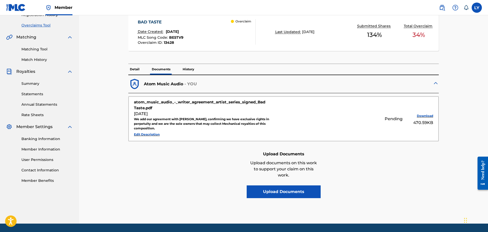
click at [136, 72] on p "Detail" at bounding box center [134, 69] width 13 height 11
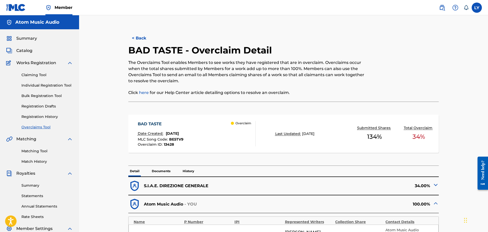
click at [143, 40] on button "< Back" at bounding box center [143, 38] width 31 height 13
click at [134, 39] on button "< Back" at bounding box center [143, 38] width 31 height 13
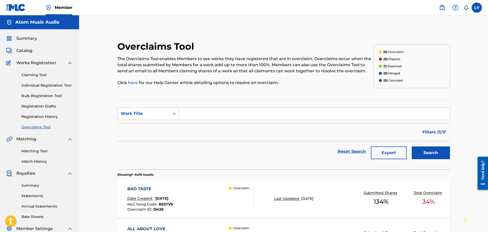
click at [198, 114] on input "Search Form" at bounding box center [314, 114] width 271 height 12
type input "cobra"
click at [412, 147] on button "Search" at bounding box center [431, 153] width 38 height 13
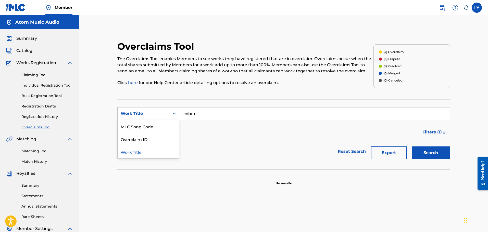
click at [162, 115] on div "Work Title" at bounding box center [144, 114] width 46 height 6
click at [42, 127] on link "Overclaims Tool" at bounding box center [47, 127] width 52 height 5
click at [40, 116] on link "Registration History" at bounding box center [47, 116] width 52 height 5
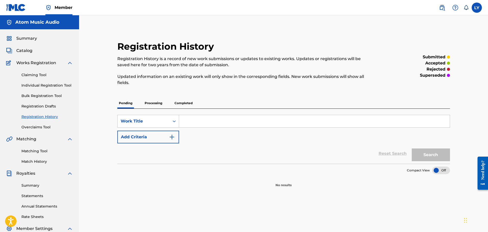
click at [36, 128] on link "Overclaims Tool" at bounding box center [47, 127] width 52 height 5
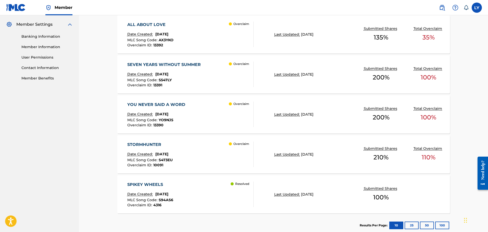
scroll to position [128, 0]
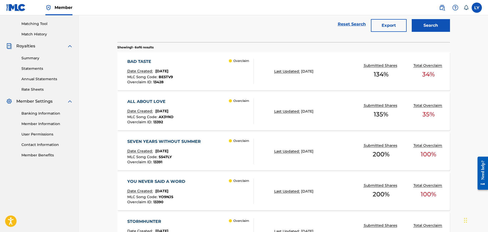
click at [136, 63] on div "BAD TASTE" at bounding box center [150, 62] width 46 height 6
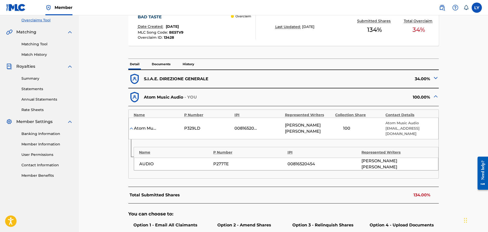
scroll to position [99, 0]
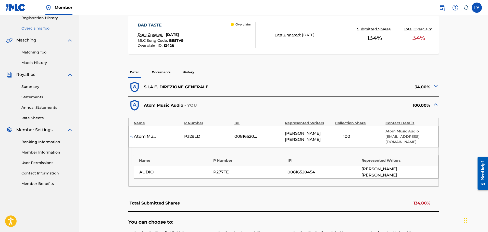
click at [166, 74] on p "Documents" at bounding box center [161, 72] width 22 height 11
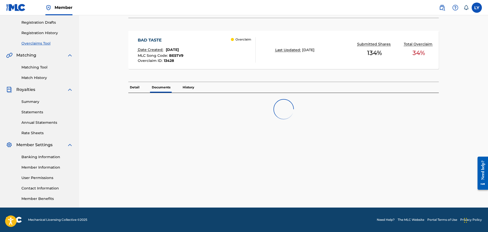
scroll to position [99, 0]
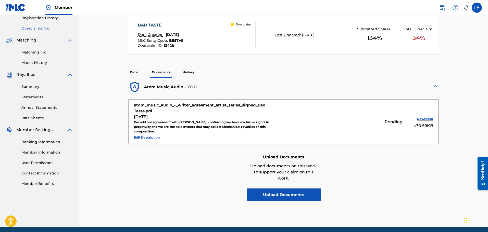
click at [134, 72] on p "Detail" at bounding box center [134, 72] width 13 height 11
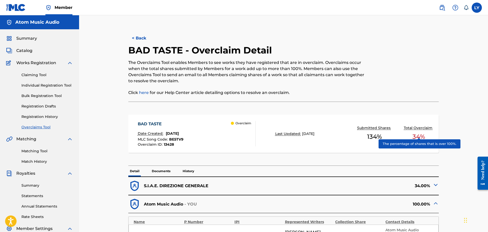
click at [407, 128] on p "Total Overclaim" at bounding box center [419, 128] width 30 height 5
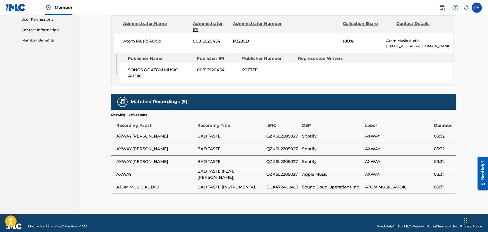
scroll to position [249, 0]
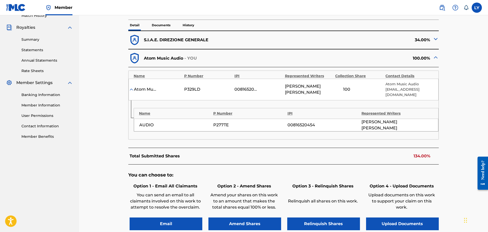
scroll to position [201, 0]
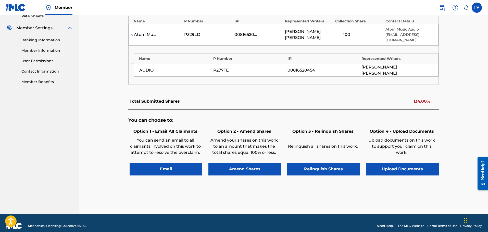
click at [160, 165] on button "Email" at bounding box center [166, 169] width 73 height 13
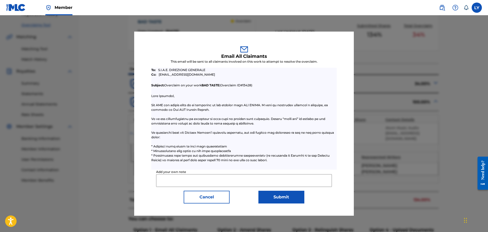
scroll to position [99, 0]
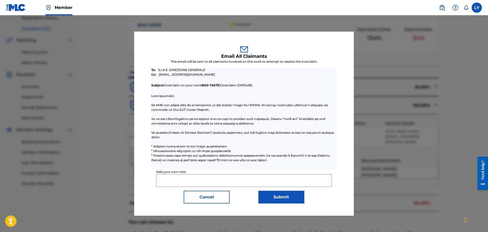
click at [366, 143] on div at bounding box center [244, 131] width 488 height 232
click at [207, 199] on button "Cancel" at bounding box center [207, 197] width 46 height 13
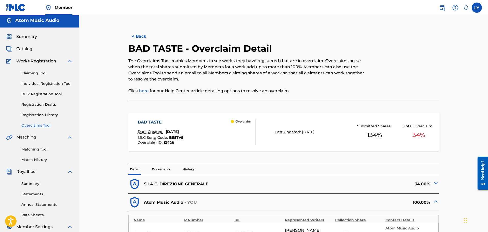
scroll to position [0, 0]
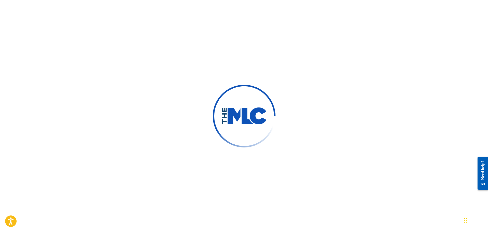
click at [94, 148] on div at bounding box center [244, 116] width 488 height 232
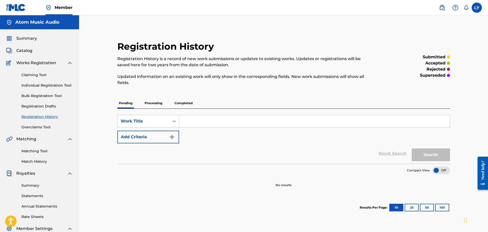
click at [153, 102] on p "Processing" at bounding box center [153, 103] width 21 height 11
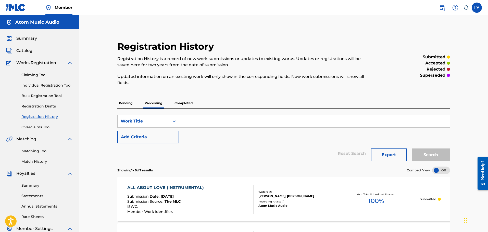
click at [179, 102] on p "Completed" at bounding box center [183, 103] width 21 height 11
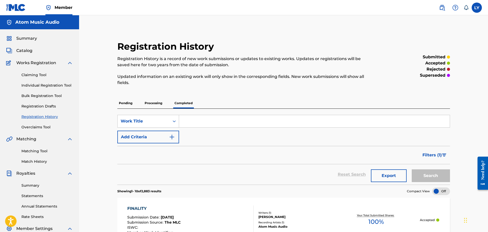
click at [133, 104] on p "Pending" at bounding box center [125, 103] width 17 height 11
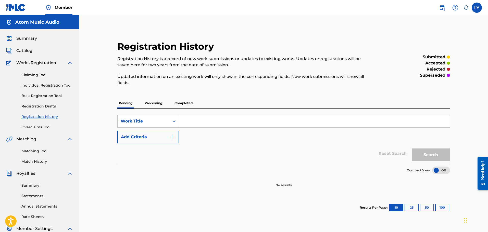
click at [29, 74] on link "Claiming Tool" at bounding box center [47, 74] width 52 height 5
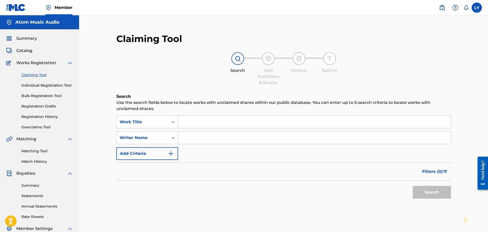
click at [39, 106] on link "Registration Drafts" at bounding box center [47, 106] width 52 height 5
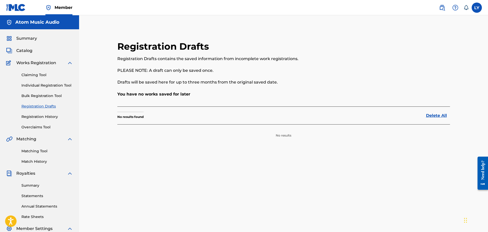
click at [44, 115] on link "Registration History" at bounding box center [47, 116] width 52 height 5
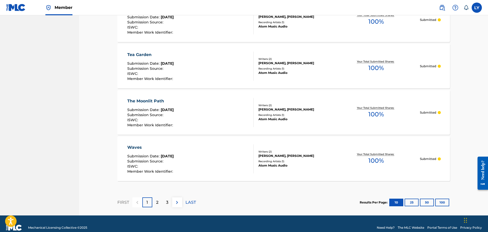
scroll to position [466, 0]
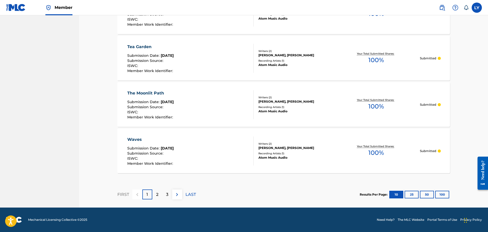
click at [441, 194] on button "100" at bounding box center [442, 195] width 14 height 8
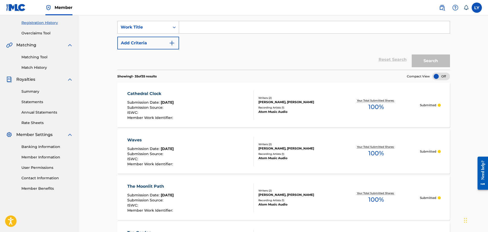
scroll to position [0, 0]
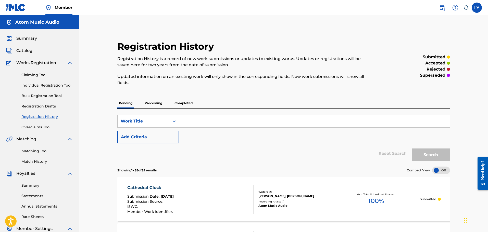
click at [34, 95] on link "Bulk Registration Tool" at bounding box center [47, 95] width 52 height 5
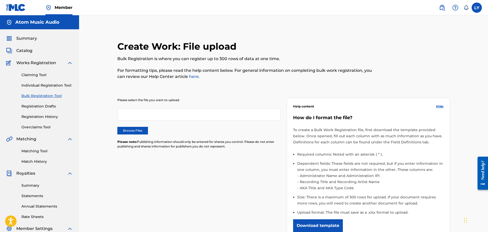
click at [133, 128] on label "Browse Files" at bounding box center [132, 131] width 31 height 8
click at [0, 0] on input "Browse Files" at bounding box center [0, 0] width 0 height 0
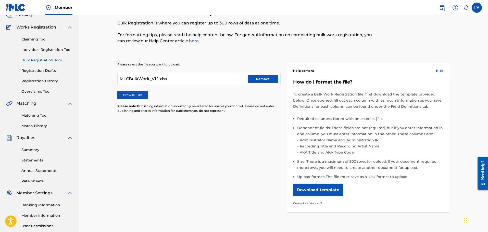
scroll to position [92, 0]
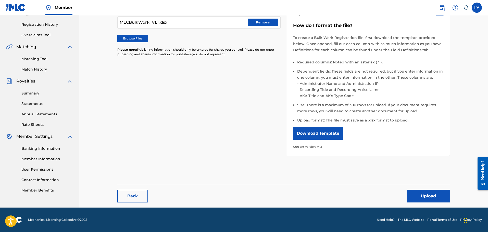
click at [411, 195] on button "Upload" at bounding box center [428, 196] width 43 height 13
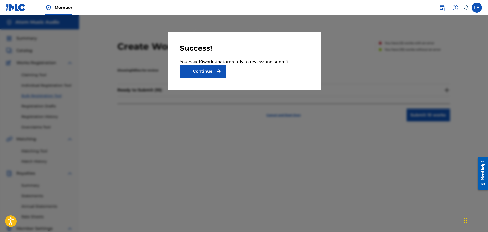
click at [206, 73] on button "Continue" at bounding box center [203, 71] width 46 height 13
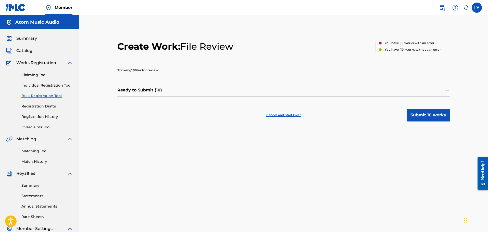
click at [426, 114] on button "Submit 10 works" at bounding box center [428, 115] width 43 height 13
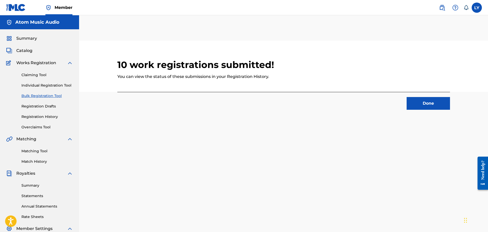
click at [429, 105] on button "Done" at bounding box center [428, 103] width 43 height 13
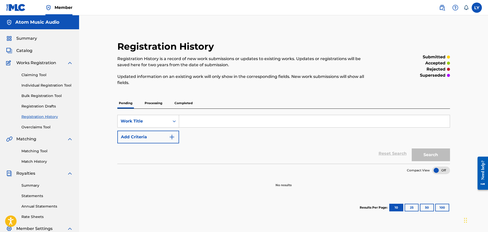
click at [149, 104] on p "Processing" at bounding box center [153, 103] width 21 height 11
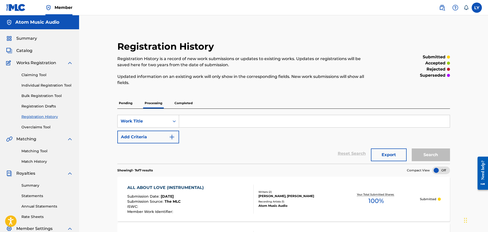
click at [128, 104] on p "Pending" at bounding box center [125, 103] width 17 height 11
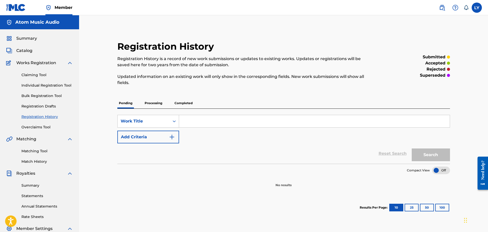
click at [39, 105] on link "Registration Drafts" at bounding box center [47, 106] width 52 height 5
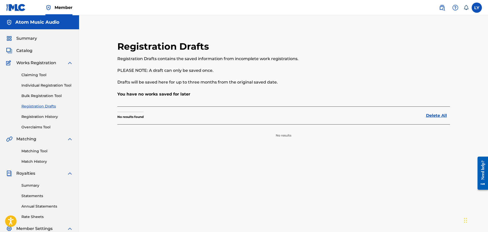
click at [42, 120] on div "Claiming Tool Individual Registration Tool Bulk Registration Tool Registration …" at bounding box center [39, 98] width 67 height 64
click at [39, 126] on link "Overclaims Tool" at bounding box center [47, 127] width 52 height 5
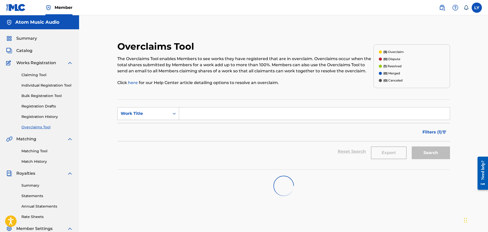
click at [42, 116] on link "Registration History" at bounding box center [47, 116] width 52 height 5
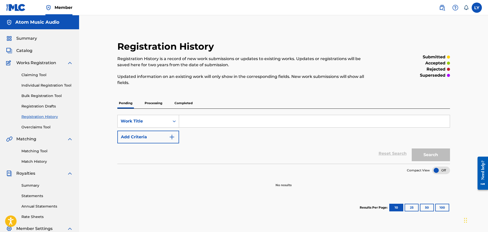
click at [35, 96] on link "Bulk Registration Tool" at bounding box center [47, 95] width 52 height 5
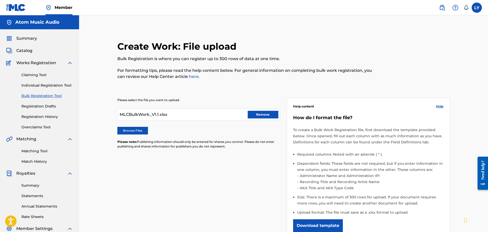
click at [126, 130] on label "Browse Files" at bounding box center [132, 131] width 31 height 8
click at [0, 0] on input "Browse Files" at bounding box center [0, 0] width 0 height 0
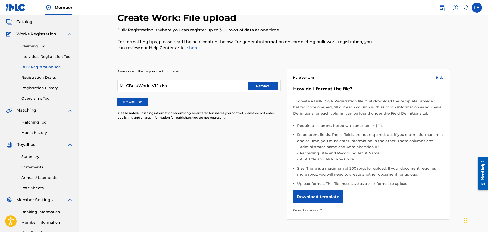
scroll to position [92, 0]
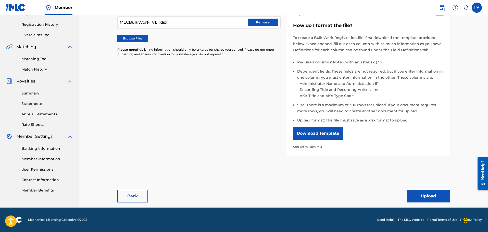
click at [433, 194] on button "Upload" at bounding box center [428, 196] width 43 height 13
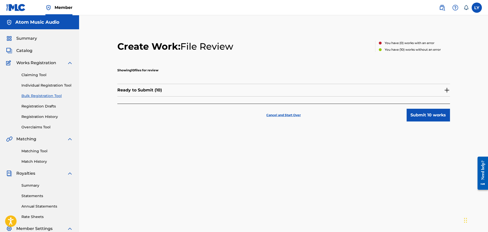
click at [415, 114] on button "Submit 10 works" at bounding box center [428, 115] width 43 height 13
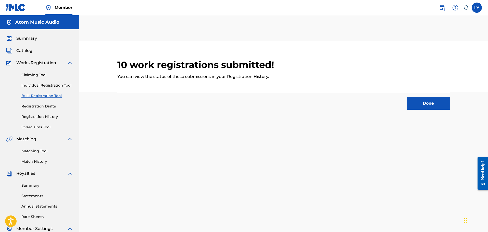
click at [423, 106] on button "Done" at bounding box center [428, 103] width 43 height 13
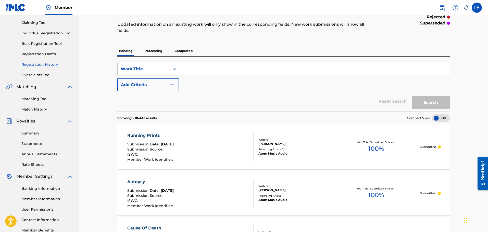
scroll to position [26, 0]
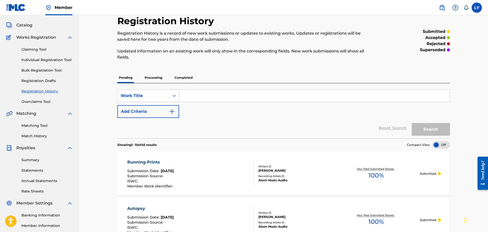
click at [38, 72] on link "Bulk Registration Tool" at bounding box center [47, 70] width 52 height 5
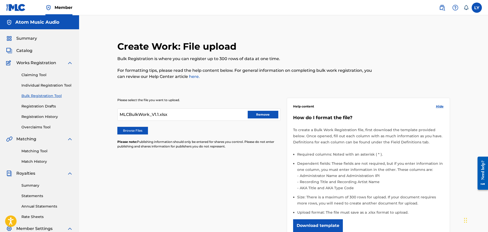
click at [124, 129] on label "Browse Files" at bounding box center [132, 131] width 31 height 8
click at [0, 0] on input "Browse Files" at bounding box center [0, 0] width 0 height 0
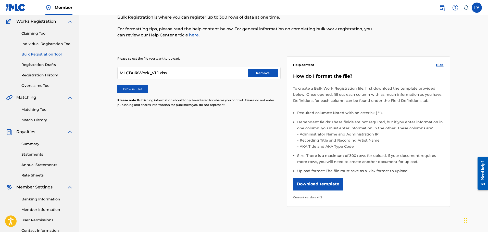
scroll to position [92, 0]
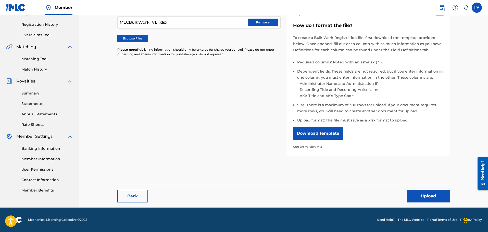
click at [433, 195] on button "Upload" at bounding box center [428, 196] width 43 height 13
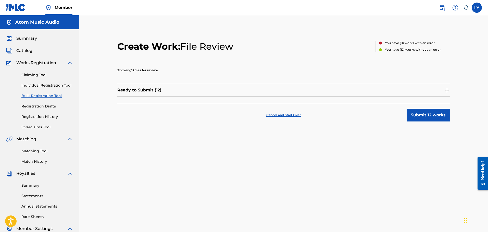
click at [420, 115] on button "Submit 12 works" at bounding box center [428, 115] width 43 height 13
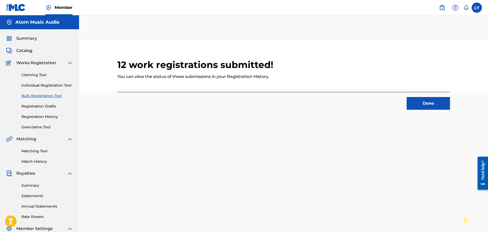
click at [417, 99] on button "Done" at bounding box center [428, 103] width 43 height 13
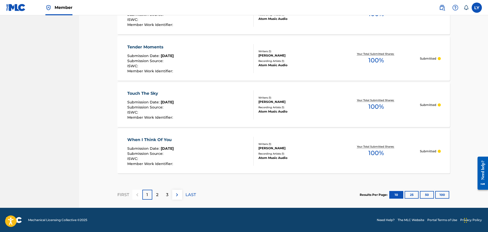
scroll to position [466, 0]
click at [152, 194] on div "2" at bounding box center [157, 195] width 10 height 10
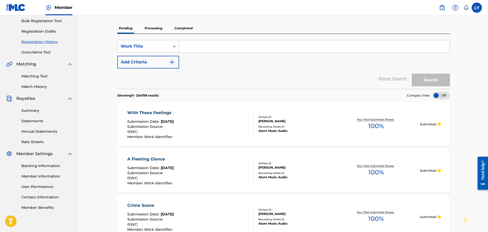
scroll to position [134, 0]
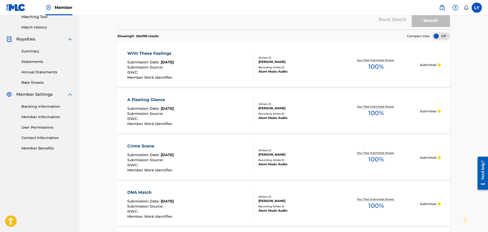
click at [151, 145] on div "Crime Scene" at bounding box center [150, 146] width 47 height 6
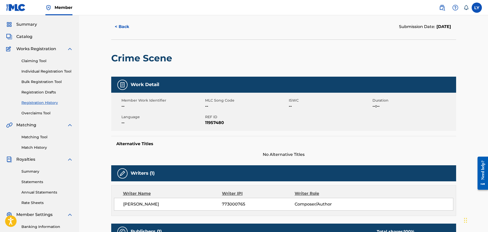
scroll to position [4, 0]
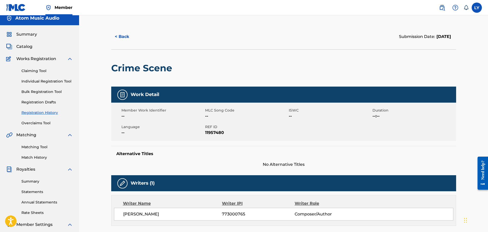
click at [39, 94] on link "Bulk Registration Tool" at bounding box center [47, 91] width 52 height 5
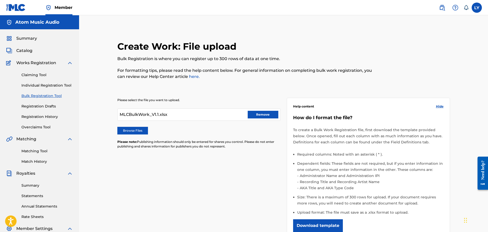
click at [125, 131] on label "Browse Files" at bounding box center [132, 131] width 31 height 8
click at [0, 0] on input "Browse Files" at bounding box center [0, 0] width 0 height 0
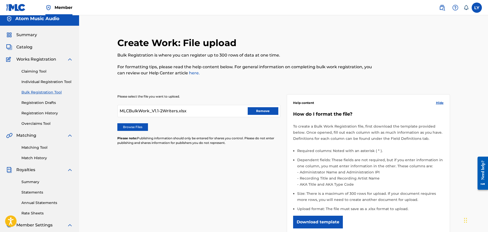
scroll to position [92, 0]
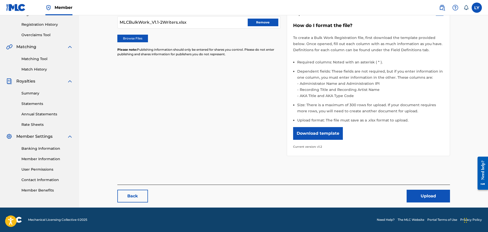
click at [411, 195] on button "Upload" at bounding box center [428, 196] width 43 height 13
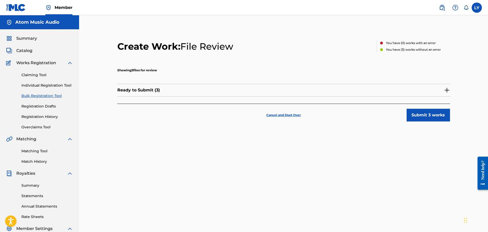
click at [419, 114] on button "Submit 3 works" at bounding box center [428, 115] width 43 height 13
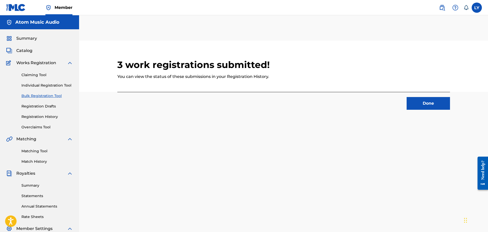
click at [417, 99] on button "Done" at bounding box center [428, 103] width 43 height 13
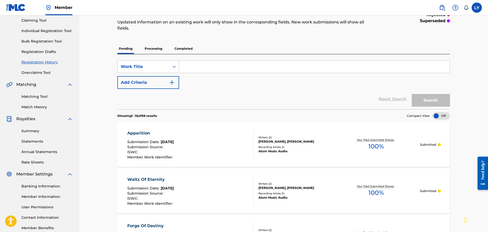
scroll to position [26, 0]
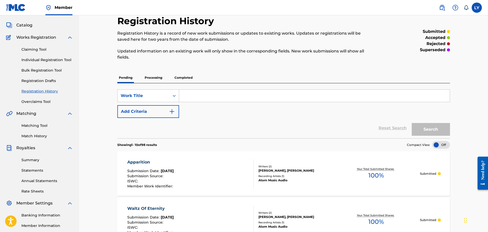
click at [45, 68] on link "Bulk Registration Tool" at bounding box center [47, 70] width 52 height 5
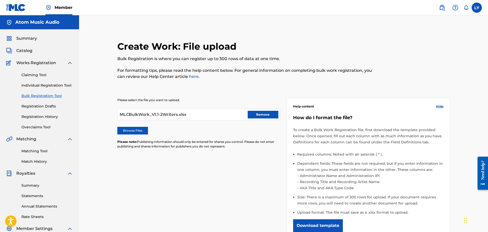
click at [135, 131] on label "Browse Files" at bounding box center [132, 131] width 31 height 8
click at [0, 0] on input "Browse Files" at bounding box center [0, 0] width 0 height 0
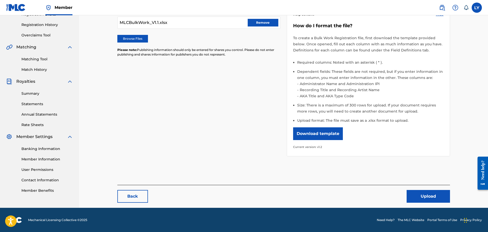
scroll to position [92, 0]
click at [416, 192] on button "Upload" at bounding box center [428, 196] width 43 height 13
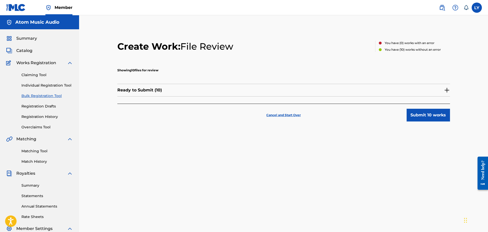
click at [425, 114] on button "Submit 10 works" at bounding box center [428, 115] width 43 height 13
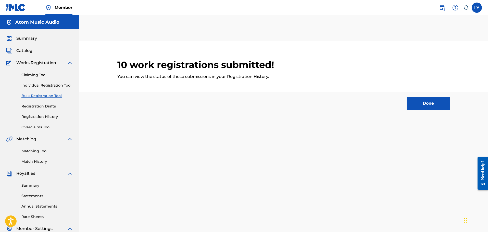
click at [427, 104] on button "Done" at bounding box center [428, 103] width 43 height 13
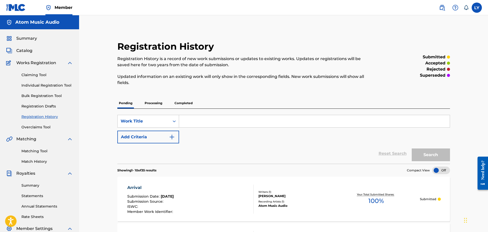
click at [33, 96] on link "Bulk Registration Tool" at bounding box center [47, 95] width 52 height 5
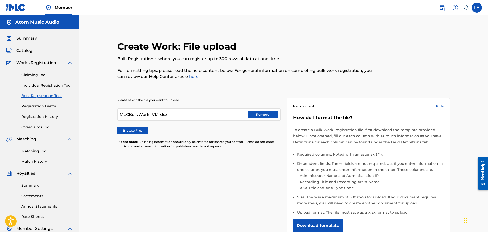
click at [136, 131] on label "Browse Files" at bounding box center [132, 131] width 31 height 8
click at [0, 0] on input "Browse Files" at bounding box center [0, 0] width 0 height 0
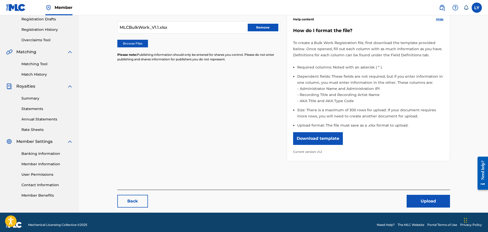
scroll to position [92, 0]
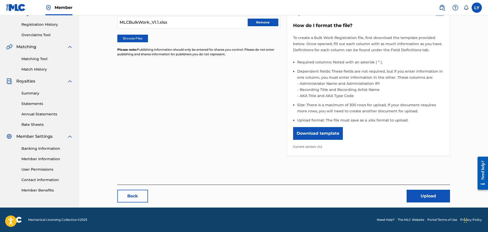
click at [428, 199] on button "Upload" at bounding box center [428, 196] width 43 height 13
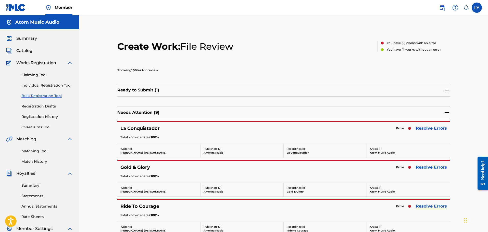
click at [430, 128] on link "Resolve Errors" at bounding box center [431, 129] width 31 height 6
click at [446, 89] on img at bounding box center [447, 90] width 6 height 6
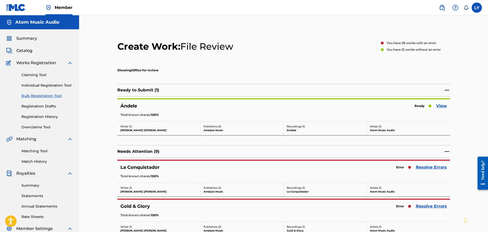
click at [444, 105] on link "View" at bounding box center [441, 106] width 11 height 6
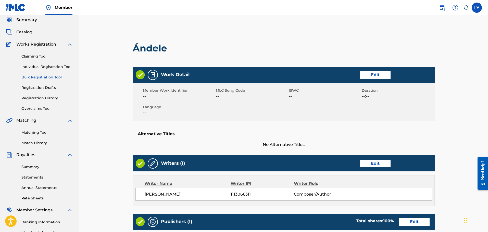
scroll to position [102, 0]
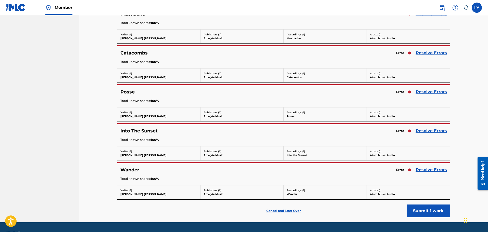
scroll to position [285, 0]
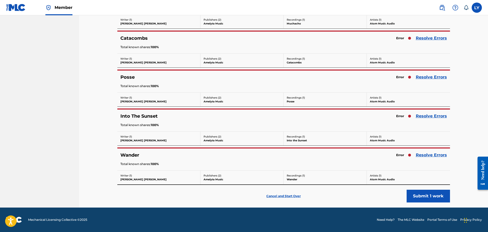
click at [284, 198] on p "Cancel and Start Over" at bounding box center [283, 196] width 34 height 5
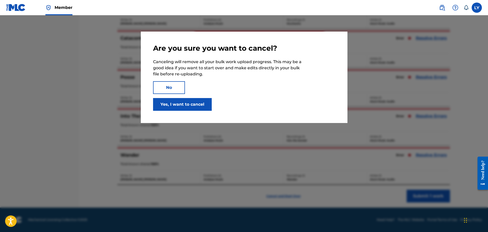
click at [177, 105] on button "Yes, I want to cancel" at bounding box center [182, 104] width 59 height 13
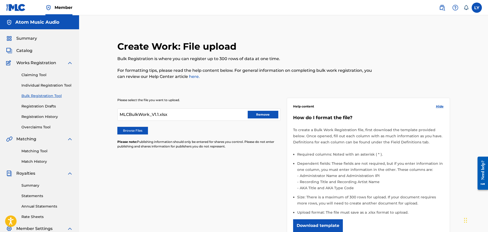
click at [139, 131] on label "Browse Files" at bounding box center [132, 131] width 31 height 8
click at [0, 0] on input "Browse Files" at bounding box center [0, 0] width 0 height 0
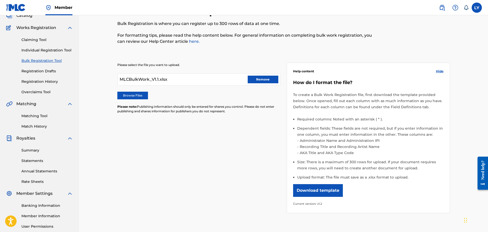
scroll to position [92, 0]
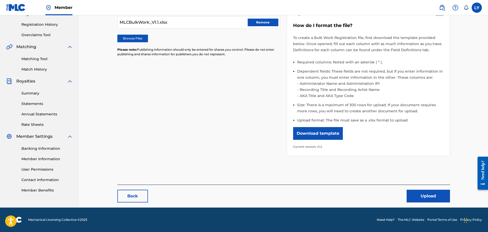
click at [417, 198] on button "Upload" at bounding box center [428, 196] width 43 height 13
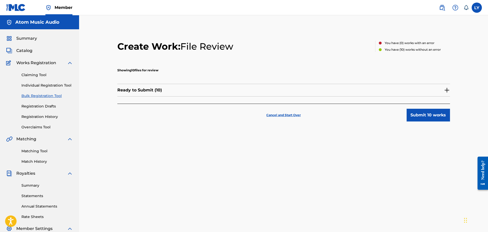
click at [418, 116] on button "Submit 10 works" at bounding box center [428, 115] width 43 height 13
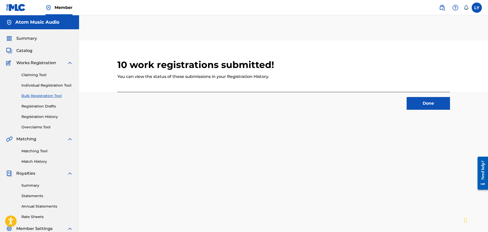
click at [419, 108] on button "Done" at bounding box center [428, 103] width 43 height 13
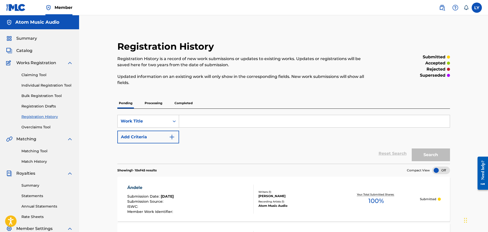
click at [37, 94] on link "Bulk Registration Tool" at bounding box center [47, 95] width 52 height 5
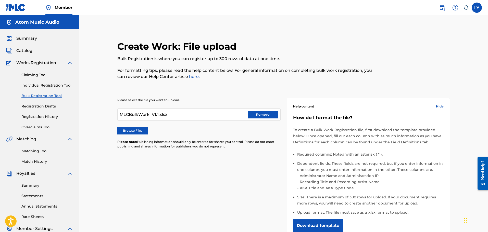
click at [141, 130] on label "Browse Files" at bounding box center [132, 131] width 31 height 8
click at [0, 0] on input "Browse Files" at bounding box center [0, 0] width 0 height 0
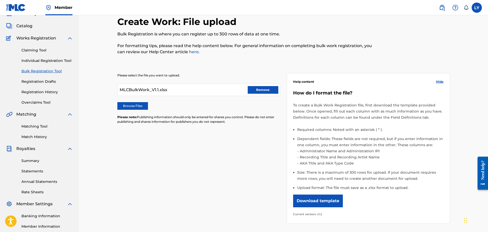
scroll to position [92, 0]
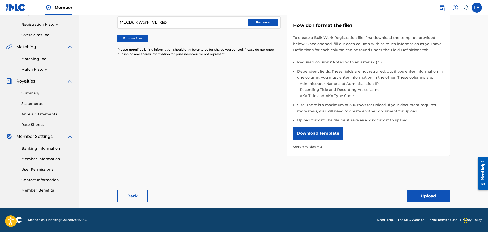
click at [420, 198] on button "Upload" at bounding box center [428, 196] width 43 height 13
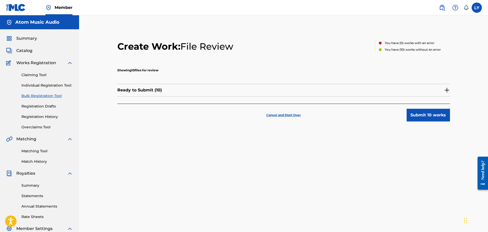
click at [421, 117] on button "Submit 10 works" at bounding box center [428, 115] width 43 height 13
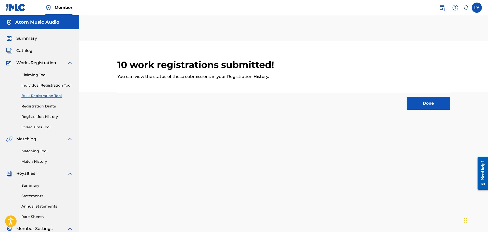
click at [421, 106] on button "Done" at bounding box center [428, 103] width 43 height 13
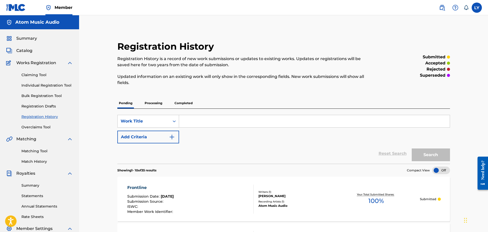
click at [483, 165] on div "Need help?" at bounding box center [482, 169] width 7 height 19
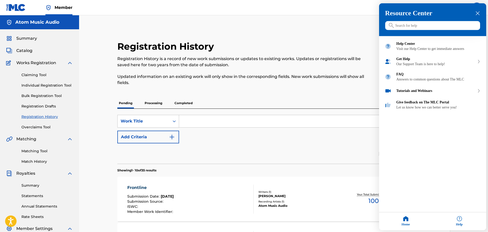
click at [35, 95] on div at bounding box center [244, 116] width 488 height 232
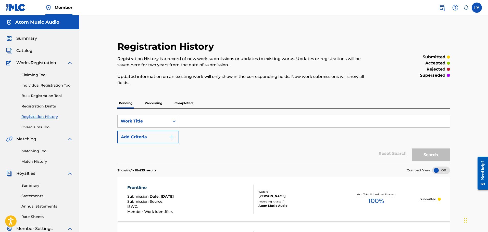
click at [35, 95] on link "Bulk Registration Tool" at bounding box center [47, 95] width 52 height 5
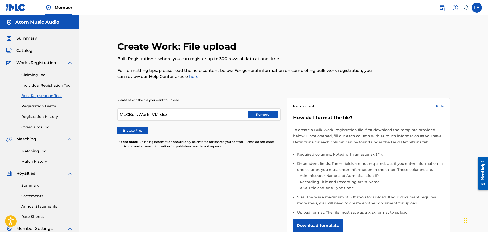
click at [140, 131] on label "Browse Files" at bounding box center [132, 131] width 31 height 8
click at [0, 0] on input "Browse Files" at bounding box center [0, 0] width 0 height 0
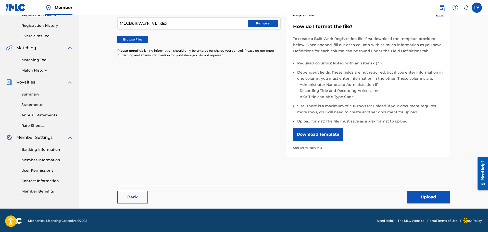
scroll to position [92, 0]
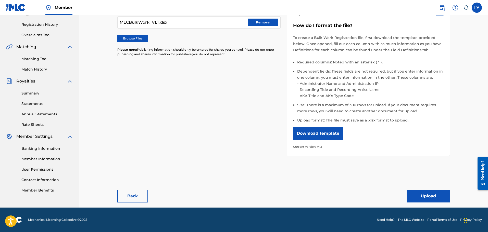
click at [423, 195] on button "Upload" at bounding box center [428, 196] width 43 height 13
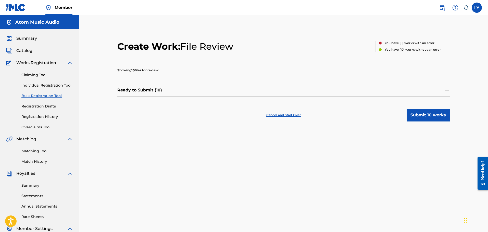
click at [411, 114] on button "Submit 10 works" at bounding box center [428, 115] width 43 height 13
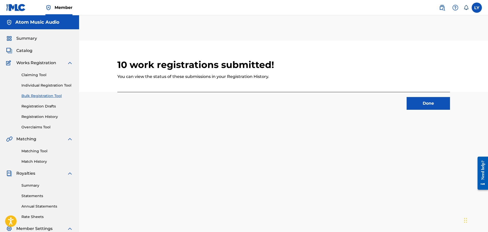
click at [427, 106] on button "Done" at bounding box center [428, 103] width 43 height 13
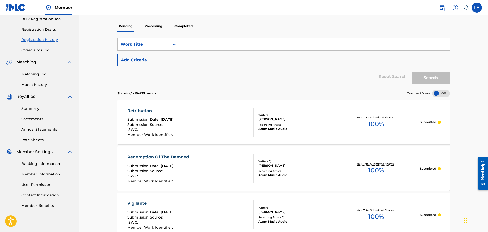
scroll to position [26, 0]
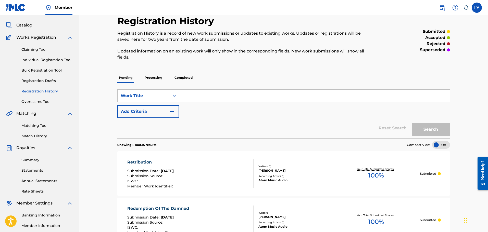
click at [37, 69] on link "Bulk Registration Tool" at bounding box center [47, 70] width 52 height 5
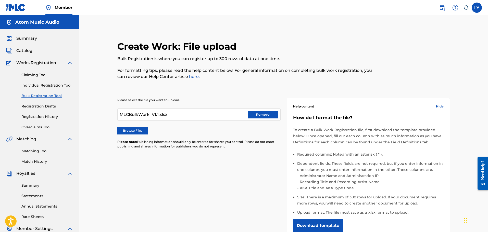
click at [141, 129] on label "Browse Files" at bounding box center [132, 131] width 31 height 8
click at [0, 0] on input "Browse Files" at bounding box center [0, 0] width 0 height 0
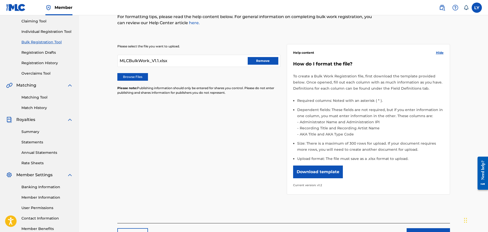
scroll to position [92, 0]
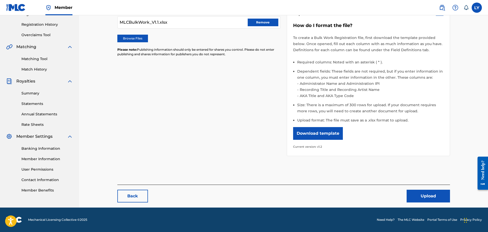
click at [431, 194] on button "Upload" at bounding box center [428, 196] width 43 height 13
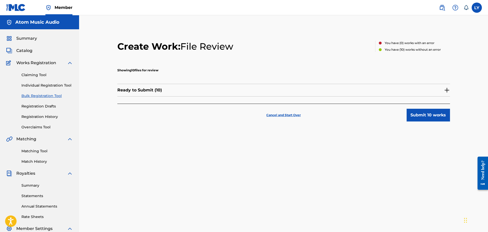
click at [410, 120] on button "Submit 10 works" at bounding box center [428, 115] width 43 height 13
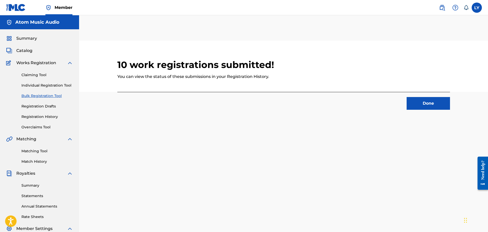
click at [424, 108] on button "Done" at bounding box center [428, 103] width 43 height 13
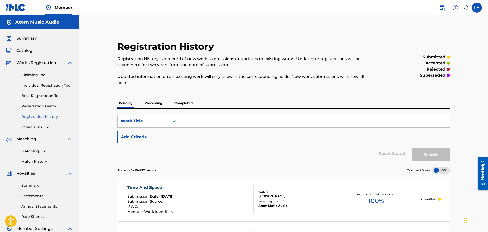
click at [40, 94] on link "Bulk Registration Tool" at bounding box center [47, 95] width 52 height 5
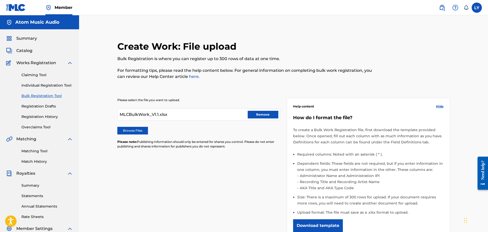
click at [144, 132] on label "Browse Files" at bounding box center [132, 131] width 31 height 8
click at [0, 0] on input "Browse Files" at bounding box center [0, 0] width 0 height 0
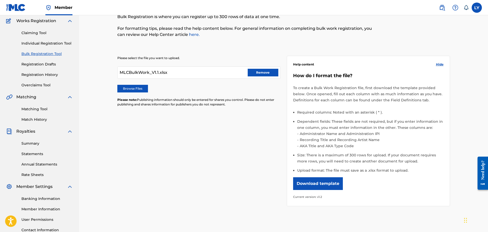
scroll to position [92, 0]
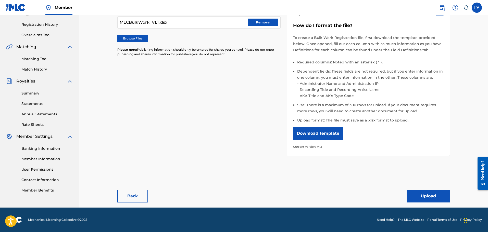
click at [429, 197] on button "Upload" at bounding box center [428, 196] width 43 height 13
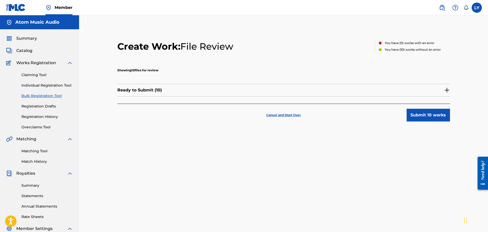
click at [421, 118] on button "Submit 10 works" at bounding box center [428, 115] width 43 height 13
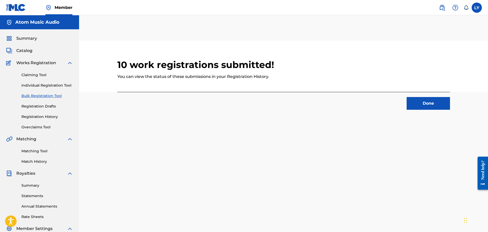
click at [416, 104] on button "Done" at bounding box center [428, 103] width 43 height 13
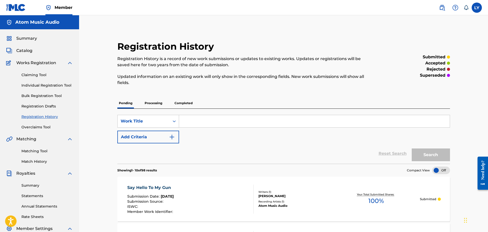
drag, startPoint x: 32, startPoint y: 95, endPoint x: 36, endPoint y: 95, distance: 3.4
click at [32, 95] on link "Bulk Registration Tool" at bounding box center [47, 95] width 52 height 5
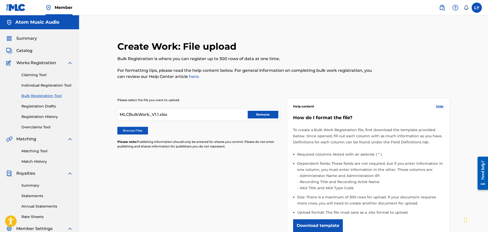
click at [122, 130] on label "Browse Files" at bounding box center [132, 131] width 31 height 8
click at [0, 0] on input "Browse Files" at bounding box center [0, 0] width 0 height 0
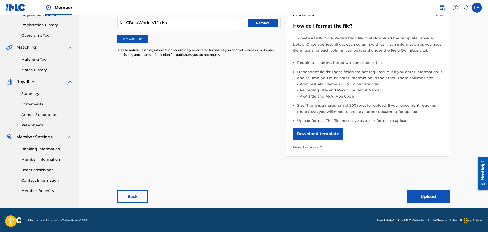
scroll to position [92, 0]
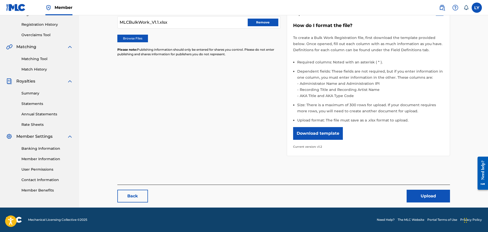
click at [425, 194] on button "Upload" at bounding box center [428, 196] width 43 height 13
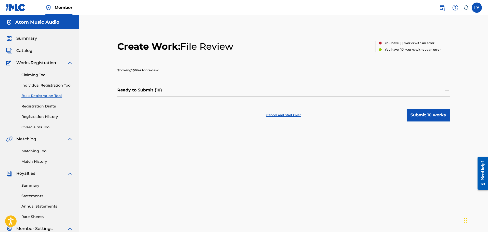
click at [415, 117] on button "Submit 10 works" at bounding box center [428, 115] width 43 height 13
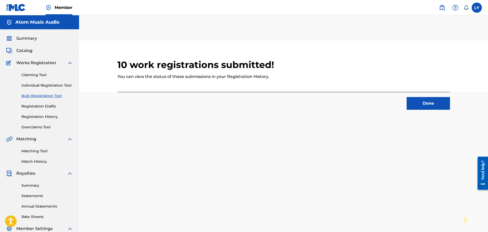
click at [419, 104] on button "Done" at bounding box center [428, 103] width 43 height 13
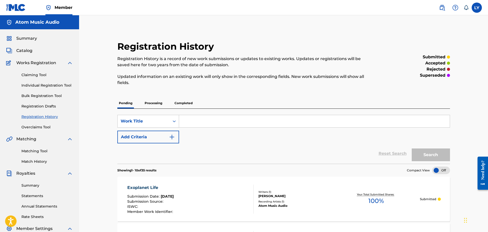
drag, startPoint x: 23, startPoint y: 51, endPoint x: 36, endPoint y: 50, distance: 12.3
click at [24, 51] on span "Catalog" at bounding box center [24, 51] width 16 height 6
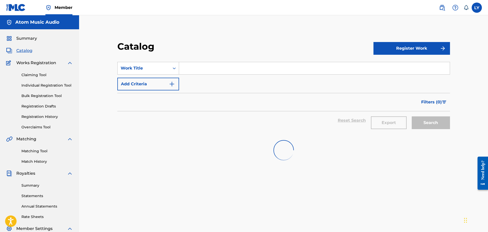
click at [197, 66] on input "Search Form" at bounding box center [314, 68] width 271 height 12
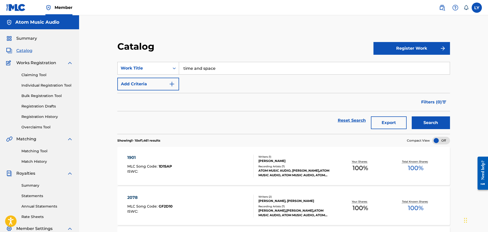
click at [424, 118] on button "Search" at bounding box center [431, 123] width 38 height 13
drag, startPoint x: 219, startPoint y: 70, endPoint x: 136, endPoint y: 61, distance: 83.9
click at [134, 60] on section "SearchWithCriteria9e63ed75-4774-48ea-9d20-18e063da5402 Work Title time and spac…" at bounding box center [283, 95] width 333 height 78
paste input "Power Surg"
type input "Power Surge"
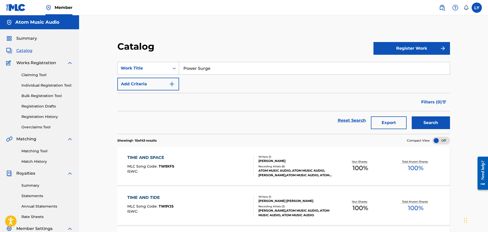
click at [412, 117] on button "Search" at bounding box center [431, 123] width 38 height 13
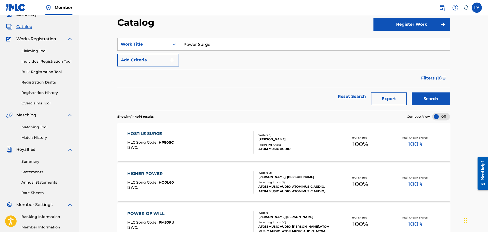
scroll to position [20, 0]
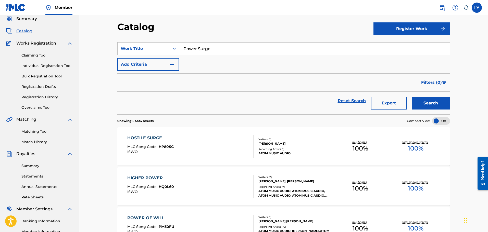
click at [34, 75] on link "Bulk Registration Tool" at bounding box center [47, 76] width 52 height 5
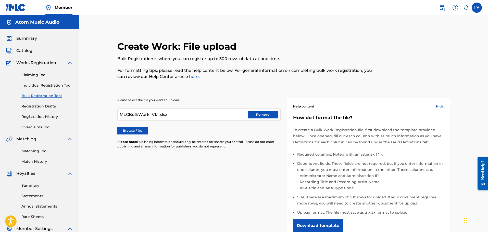
click at [138, 128] on label "Browse Files" at bounding box center [132, 131] width 31 height 8
click at [0, 0] on input "Browse Files" at bounding box center [0, 0] width 0 height 0
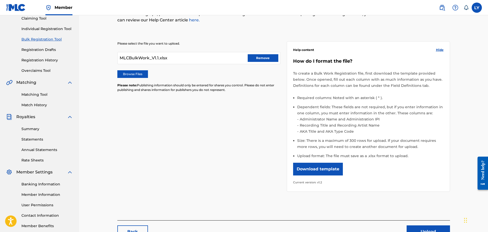
scroll to position [92, 0]
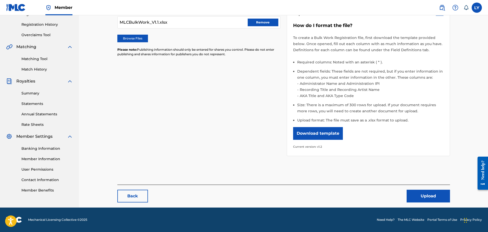
click at [437, 194] on button "Upload" at bounding box center [428, 196] width 43 height 13
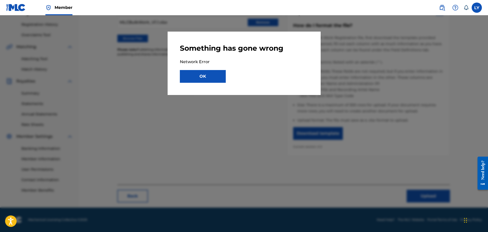
click at [215, 76] on button "OK" at bounding box center [203, 76] width 46 height 13
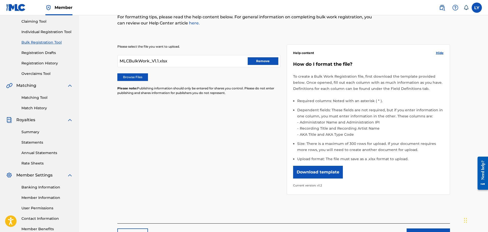
scroll to position [16, 0]
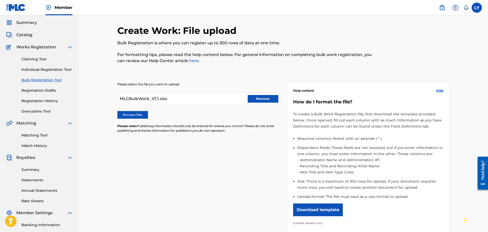
click at [265, 95] on button "Remove" at bounding box center [263, 99] width 31 height 8
click at [138, 114] on label "Browse Files" at bounding box center [132, 115] width 31 height 8
click at [0, 0] on input "Browse Files" at bounding box center [0, 0] width 0 height 0
click at [136, 115] on label "Browse Files" at bounding box center [132, 115] width 31 height 8
click at [0, 0] on input "Browse Files" at bounding box center [0, 0] width 0 height 0
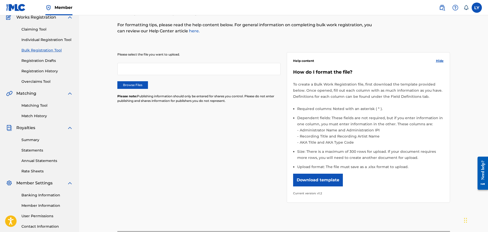
scroll to position [92, 0]
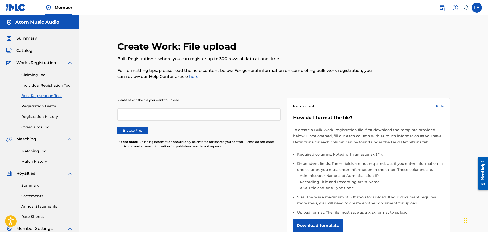
click at [138, 133] on label "Browse Files" at bounding box center [132, 131] width 31 height 8
click at [0, 0] on input "Browse Files" at bounding box center [0, 0] width 0 height 0
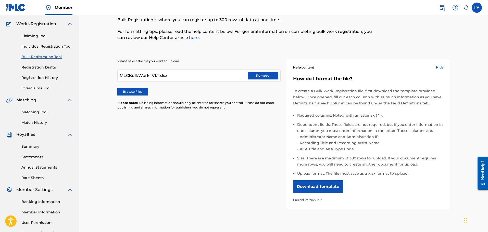
scroll to position [92, 0]
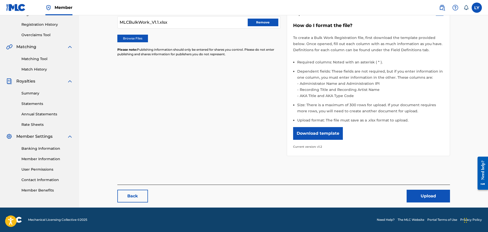
click at [432, 196] on button "Upload" at bounding box center [428, 196] width 43 height 13
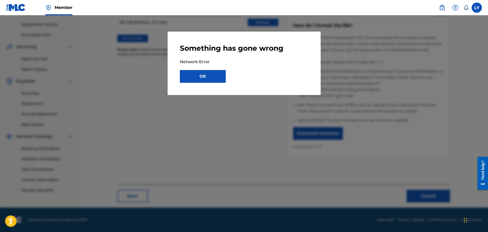
click at [209, 79] on button "OK" at bounding box center [203, 76] width 46 height 13
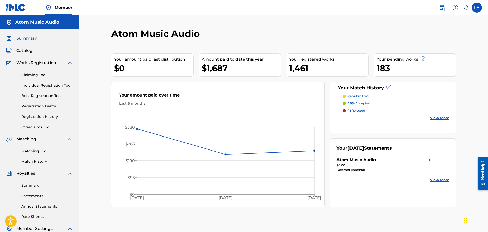
click at [38, 96] on link "Bulk Registration Tool" at bounding box center [47, 95] width 52 height 5
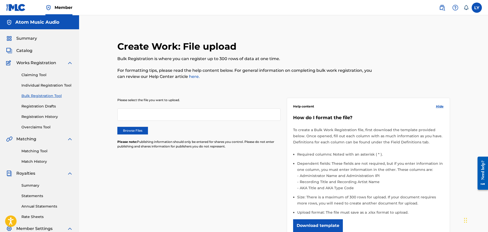
click at [138, 129] on label "Browse Files" at bounding box center [132, 131] width 31 height 8
click at [0, 0] on input "Browse Files" at bounding box center [0, 0] width 0 height 0
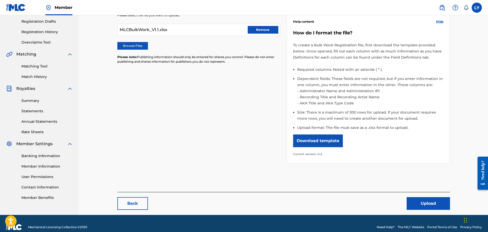
scroll to position [92, 0]
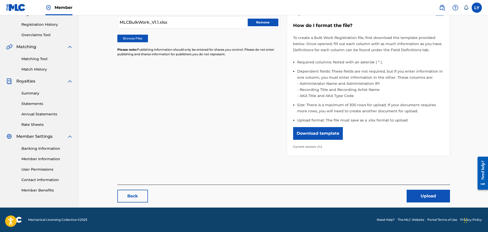
click at [426, 191] on button "Upload" at bounding box center [428, 196] width 43 height 13
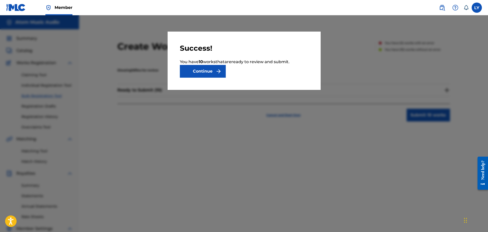
click at [205, 76] on button "Continue" at bounding box center [203, 71] width 46 height 13
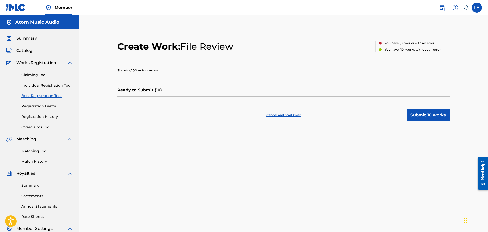
click at [434, 119] on button "Submit 10 works" at bounding box center [428, 115] width 43 height 13
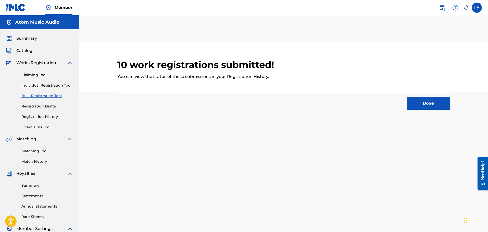
click at [434, 100] on button "Done" at bounding box center [428, 103] width 43 height 13
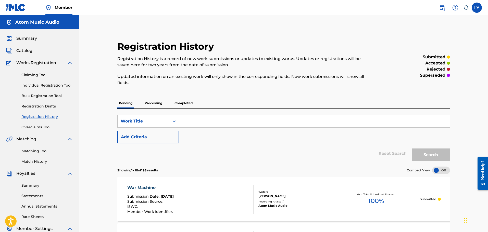
click at [28, 96] on link "Bulk Registration Tool" at bounding box center [47, 95] width 52 height 5
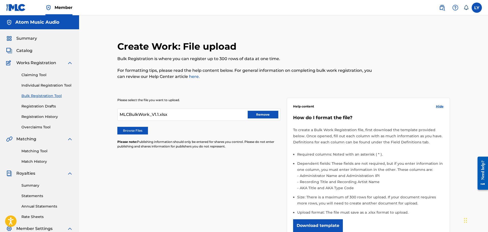
click at [132, 132] on label "Browse Files" at bounding box center [132, 131] width 31 height 8
click at [0, 0] on input "Browse Files" at bounding box center [0, 0] width 0 height 0
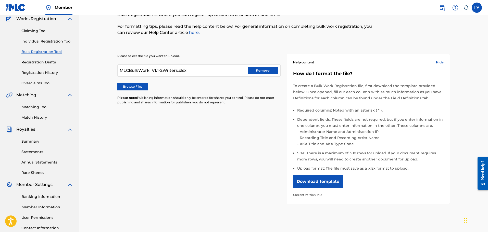
scroll to position [92, 0]
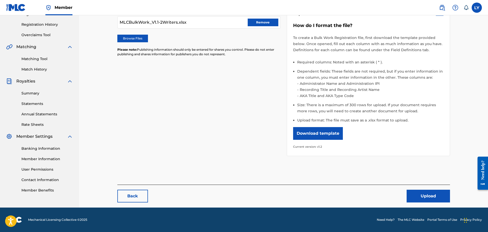
click at [435, 196] on button "Upload" at bounding box center [428, 196] width 43 height 13
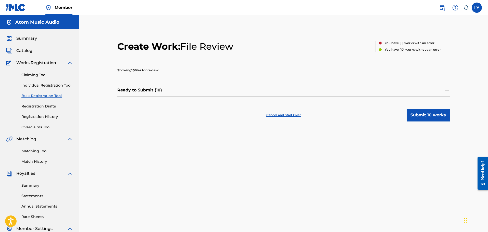
click at [417, 113] on button "Submit 10 works" at bounding box center [428, 115] width 43 height 13
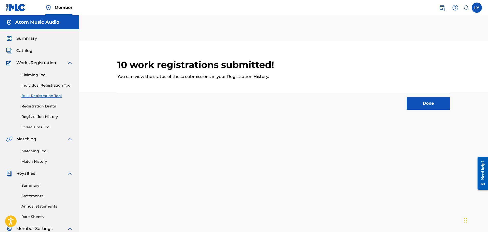
click at [423, 105] on button "Done" at bounding box center [428, 103] width 43 height 13
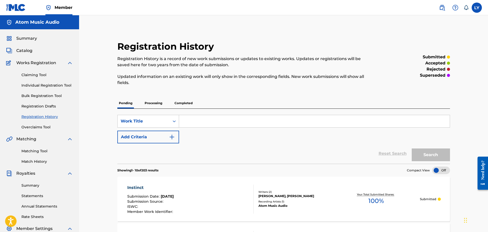
click at [33, 93] on link "Bulk Registration Tool" at bounding box center [47, 95] width 52 height 5
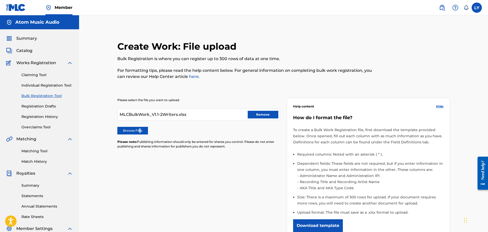
click at [140, 128] on label "Browse Files" at bounding box center [132, 131] width 31 height 8
click at [253, 115] on button "Remove" at bounding box center [263, 115] width 31 height 8
click at [135, 132] on label "Browse Files" at bounding box center [132, 131] width 31 height 8
click at [0, 0] on input "Browse Files" at bounding box center [0, 0] width 0 height 0
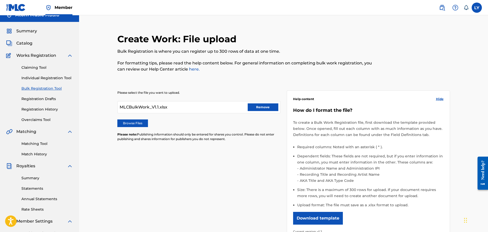
scroll to position [92, 0]
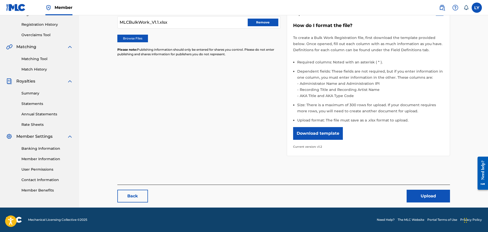
click at [443, 195] on button "Upload" at bounding box center [428, 196] width 43 height 13
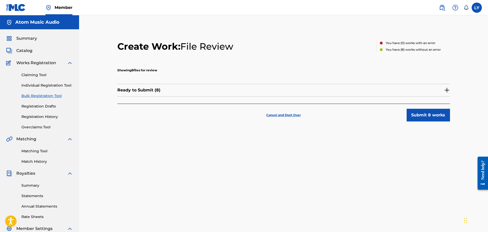
click at [428, 119] on button "Submit 8 works" at bounding box center [428, 115] width 43 height 13
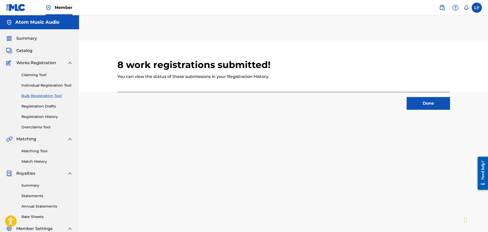
click at [431, 107] on button "Done" at bounding box center [428, 103] width 43 height 13
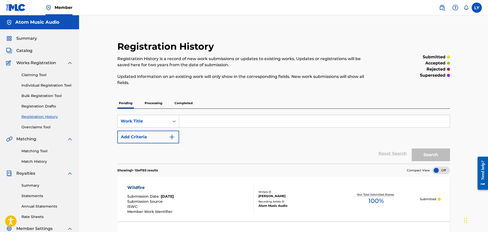
click at [32, 97] on link "Bulk Registration Tool" at bounding box center [47, 95] width 52 height 5
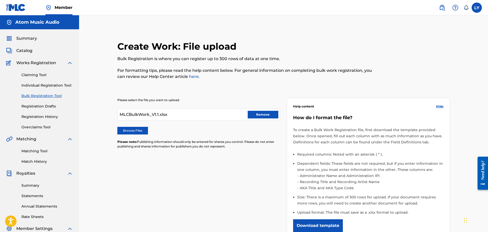
click at [138, 131] on label "Browse Files" at bounding box center [132, 131] width 31 height 8
click at [0, 0] on input "Browse Files" at bounding box center [0, 0] width 0 height 0
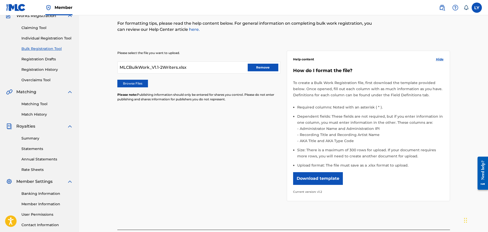
scroll to position [92, 0]
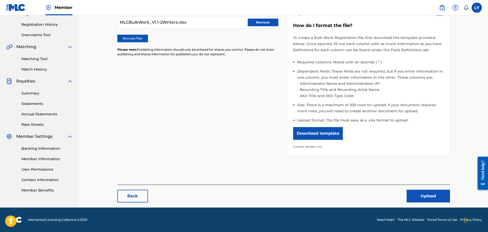
click at [416, 193] on button "Upload" at bounding box center [428, 196] width 43 height 13
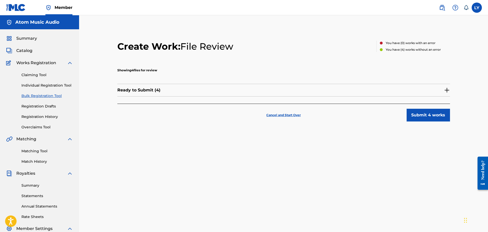
click at [429, 116] on button "Submit 4 works" at bounding box center [428, 115] width 43 height 13
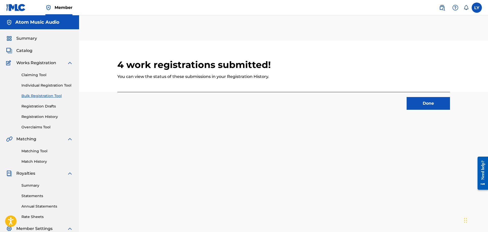
click at [418, 108] on button "Done" at bounding box center [428, 103] width 43 height 13
